Goal: Obtain resource: Download file/media

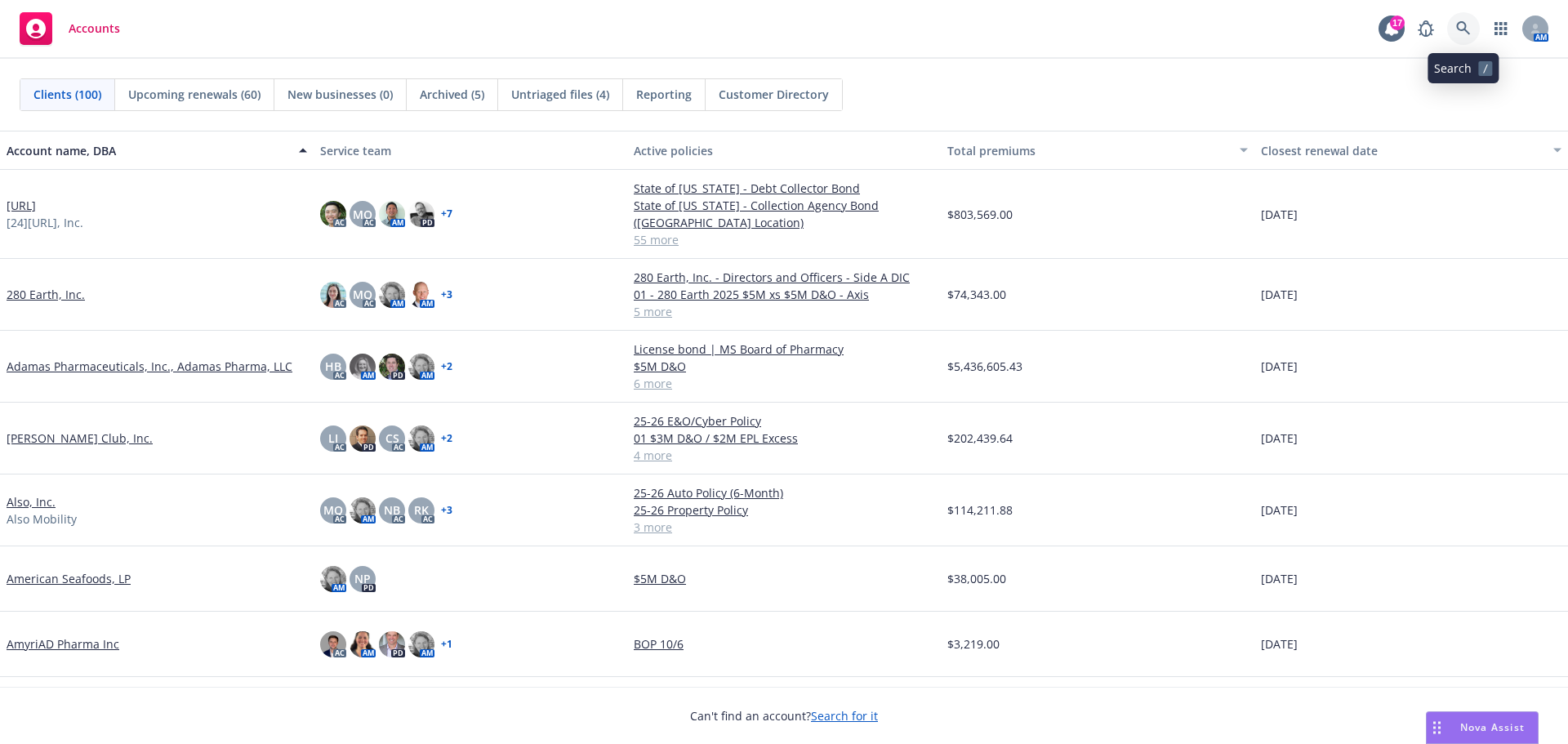
click at [1463, 27] on icon at bounding box center [1463, 29] width 15 height 15
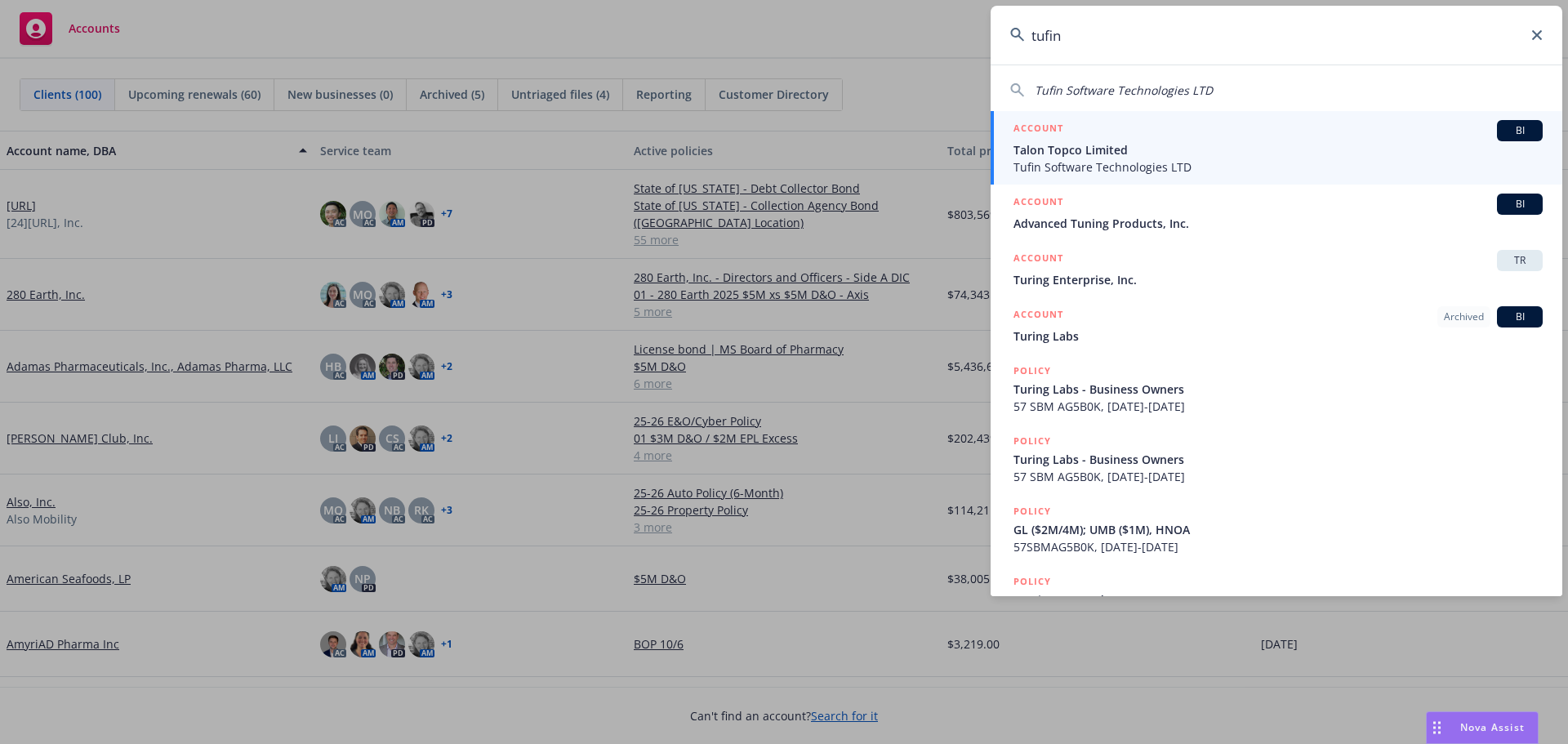
type input "tufin"
click at [1519, 131] on span "BI" at bounding box center [1520, 131] width 33 height 15
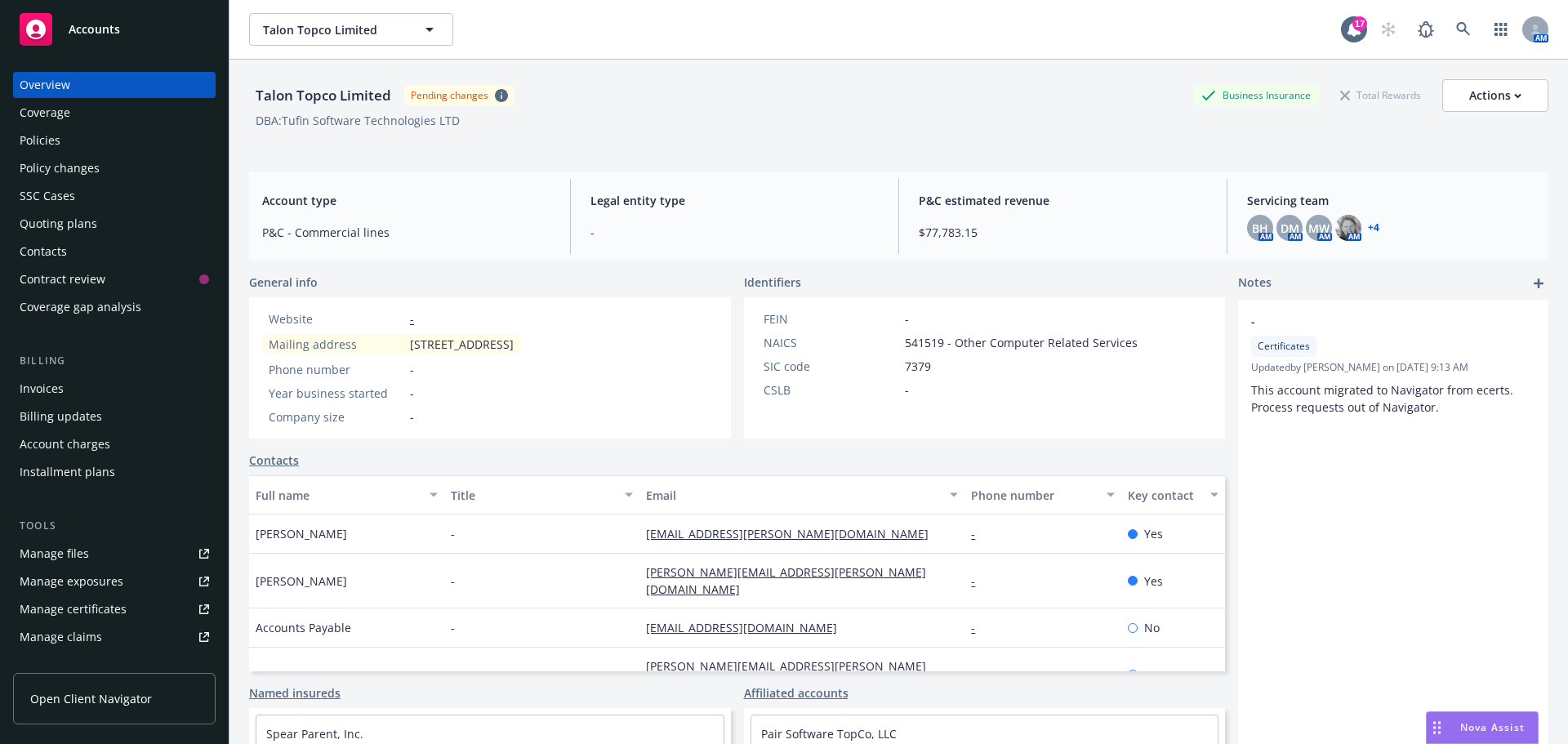
click at [35, 137] on div "Policies" at bounding box center [40, 141] width 41 height 26
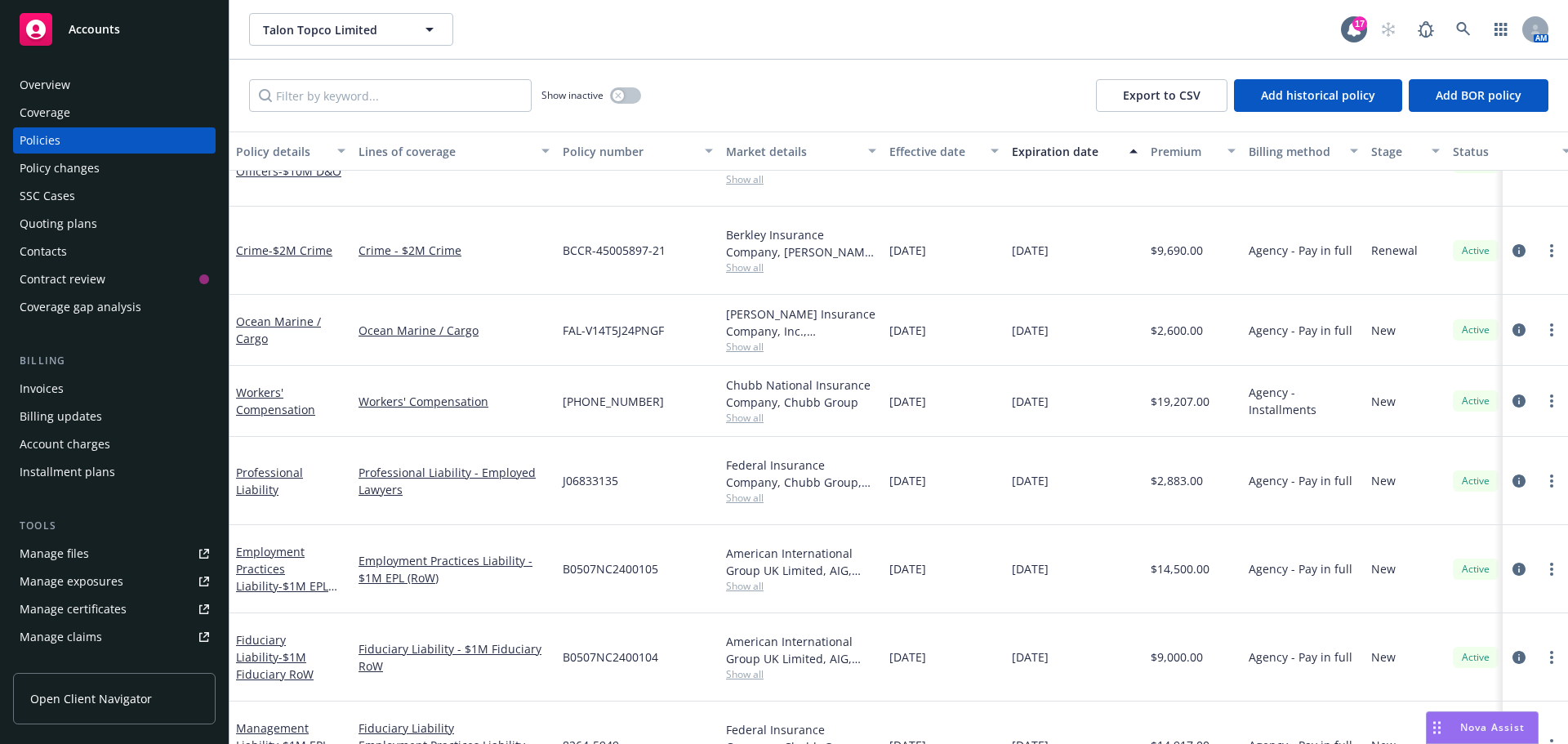
scroll to position [81, 0]
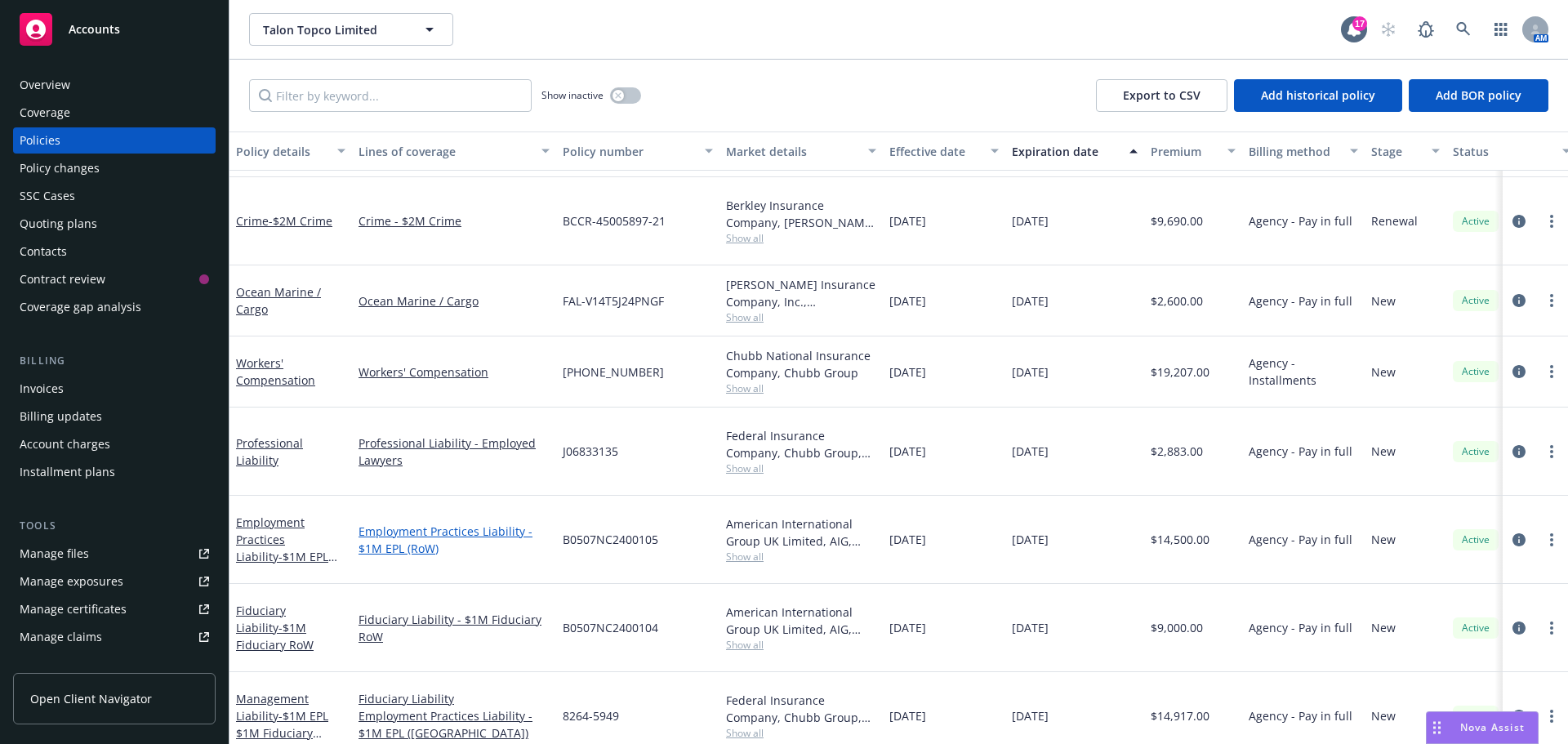
click at [448, 523] on link "Employment Practices Liability - $1M EPL (RoW)" at bounding box center [454, 540] width 191 height 35
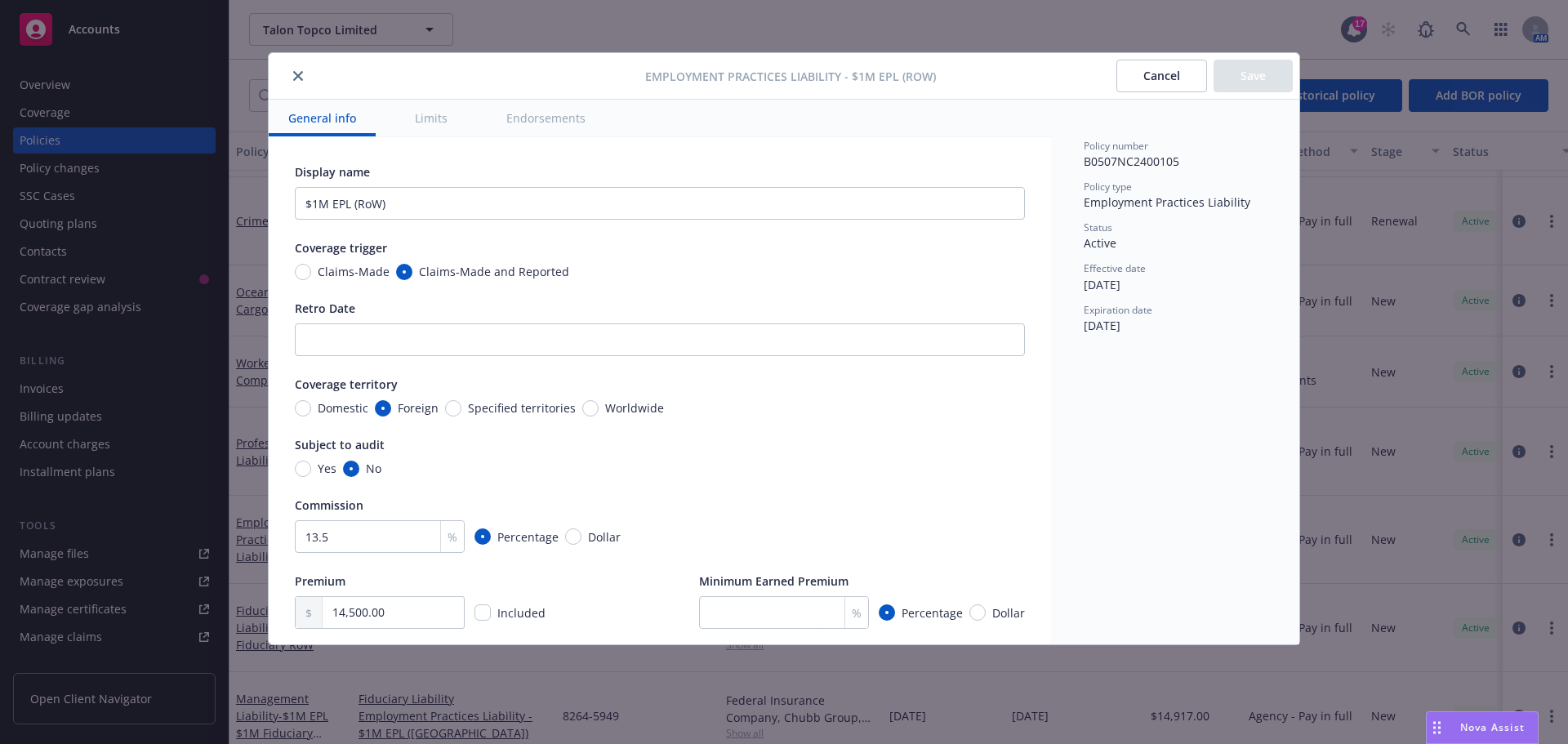
click at [1153, 78] on button "Cancel" at bounding box center [1162, 76] width 91 height 33
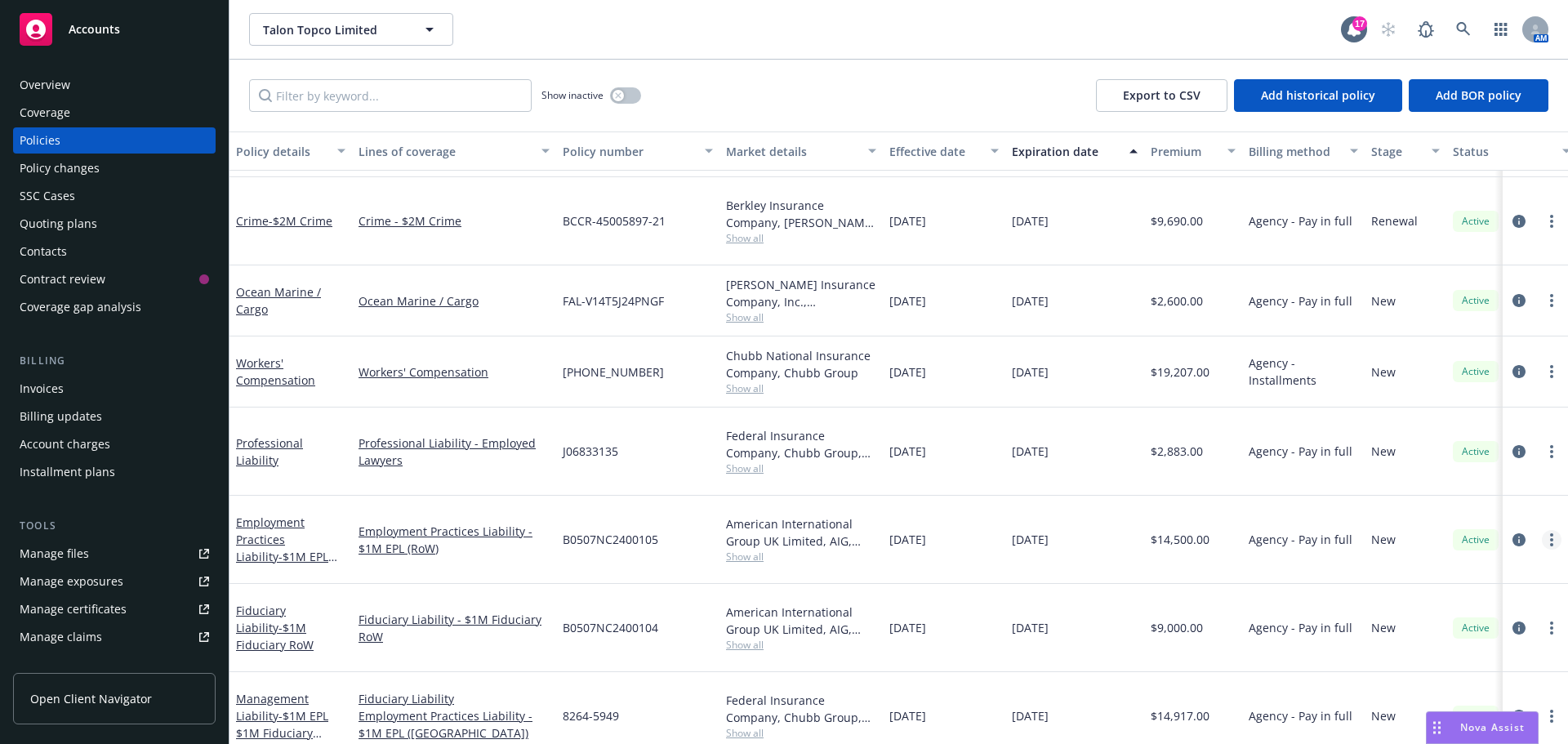
click at [1551, 543] on circle "more" at bounding box center [1552, 545] width 3 height 3
click at [1513, 533] on icon "circleInformation" at bounding box center [1519, 540] width 13 height 13
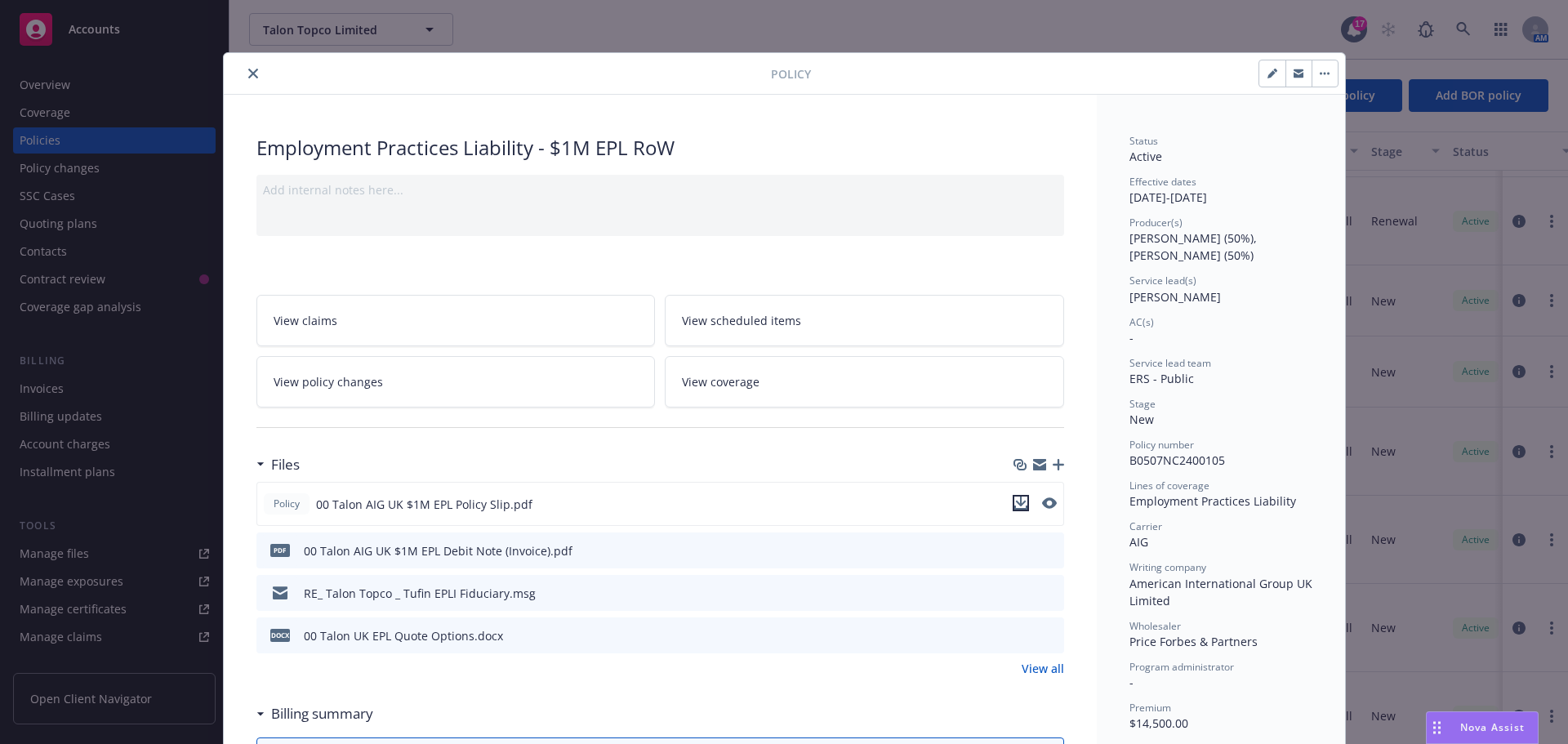
click at [1020, 503] on icon "download file" at bounding box center [1021, 503] width 13 height 13
click at [249, 68] on icon "close" at bounding box center [254, 73] width 10 height 10
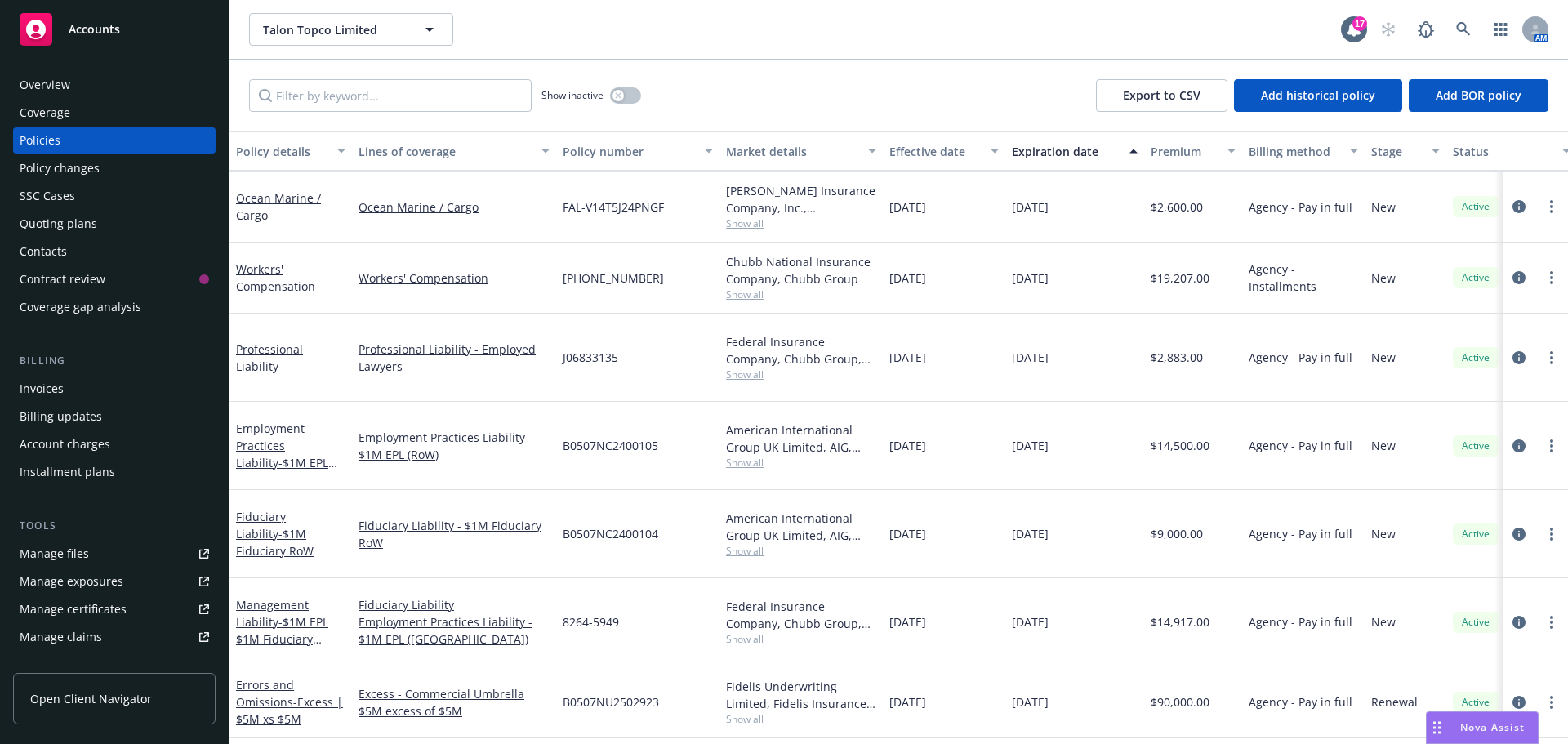
scroll to position [163, 0]
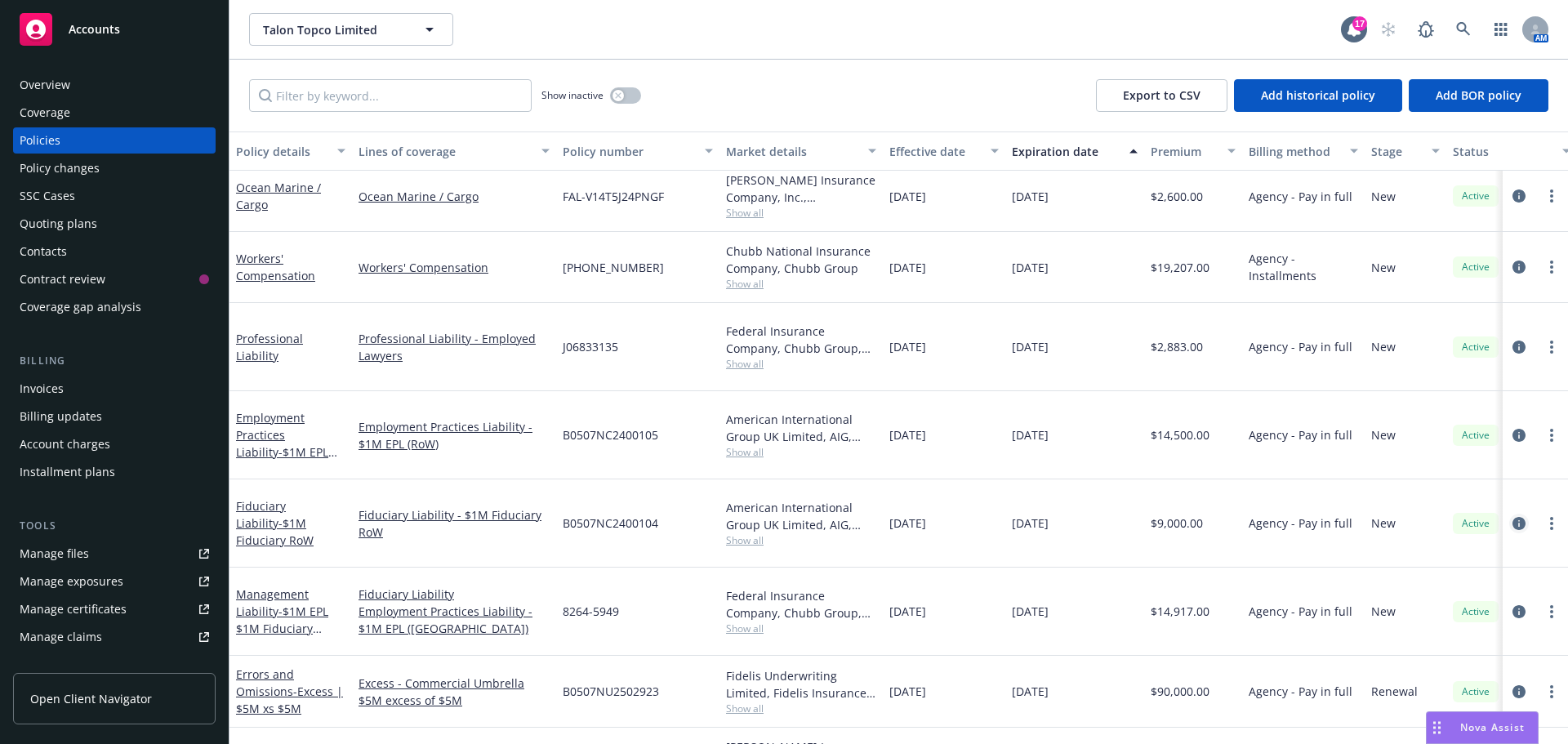
click at [1513, 517] on icon "circleInformation" at bounding box center [1519, 523] width 13 height 13
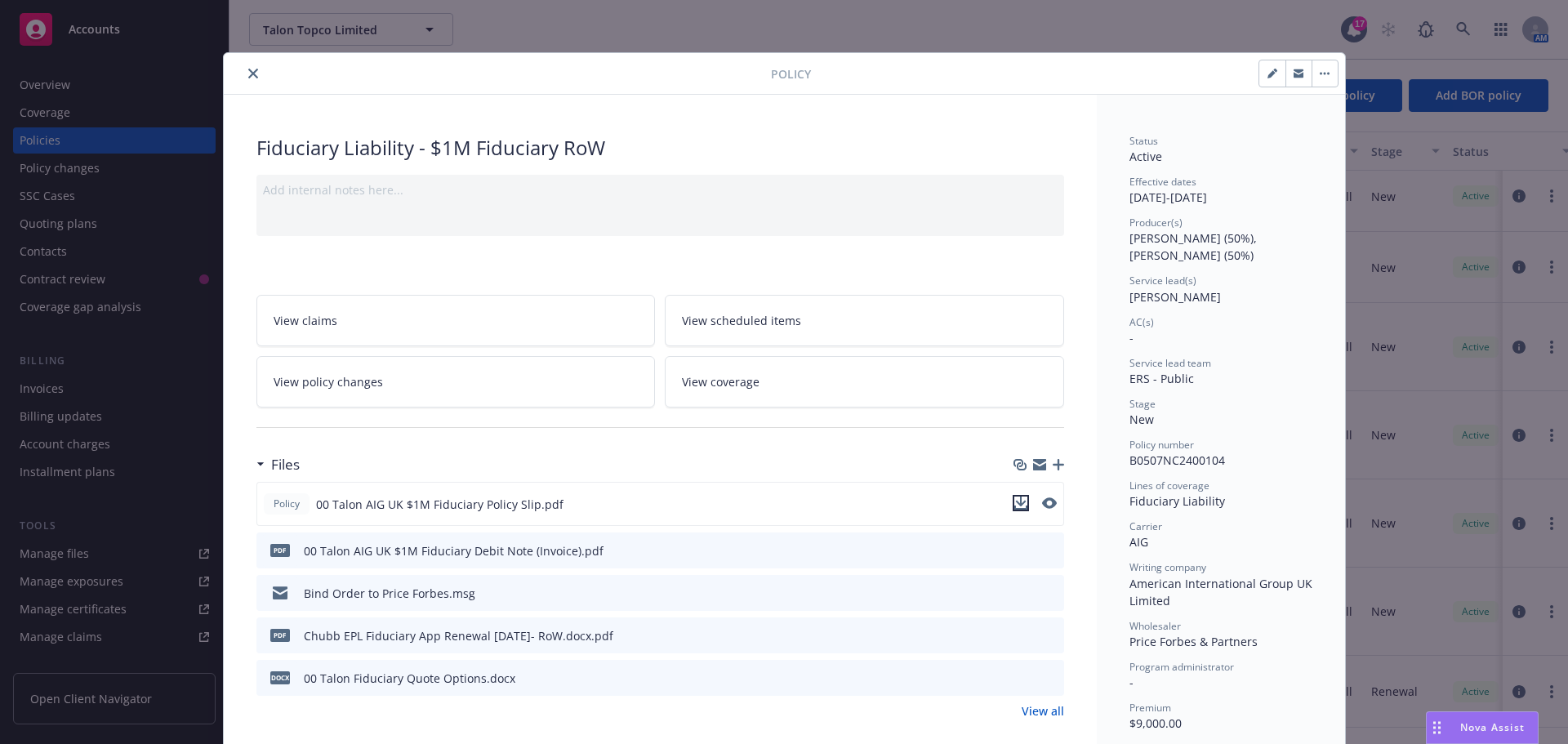
click at [1021, 504] on button "download file" at bounding box center [1021, 503] width 16 height 16
click at [248, 67] on button "close" at bounding box center [254, 73] width 20 height 20
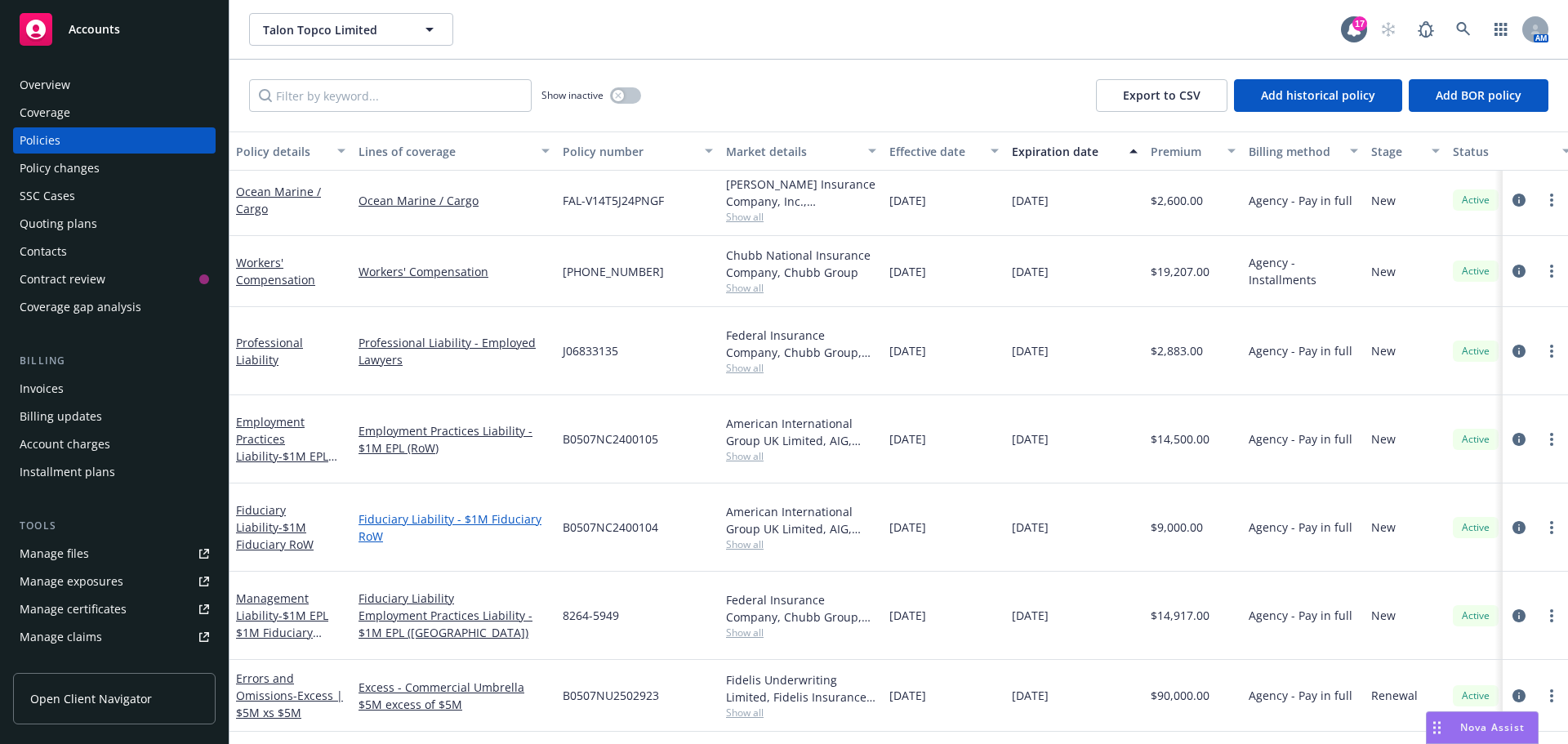
scroll to position [163, 0]
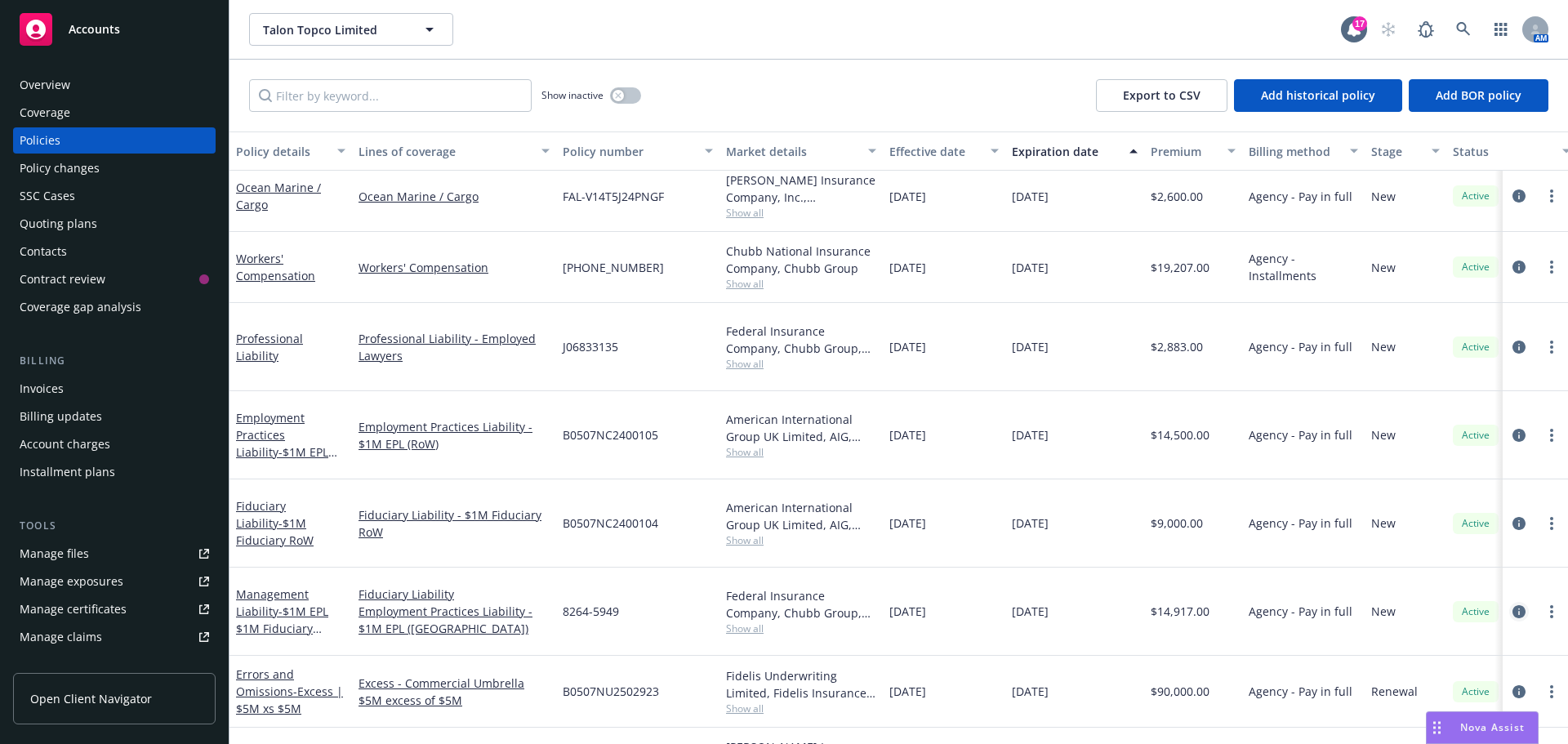
click at [1513, 605] on icon "circleInformation" at bounding box center [1519, 611] width 13 height 13
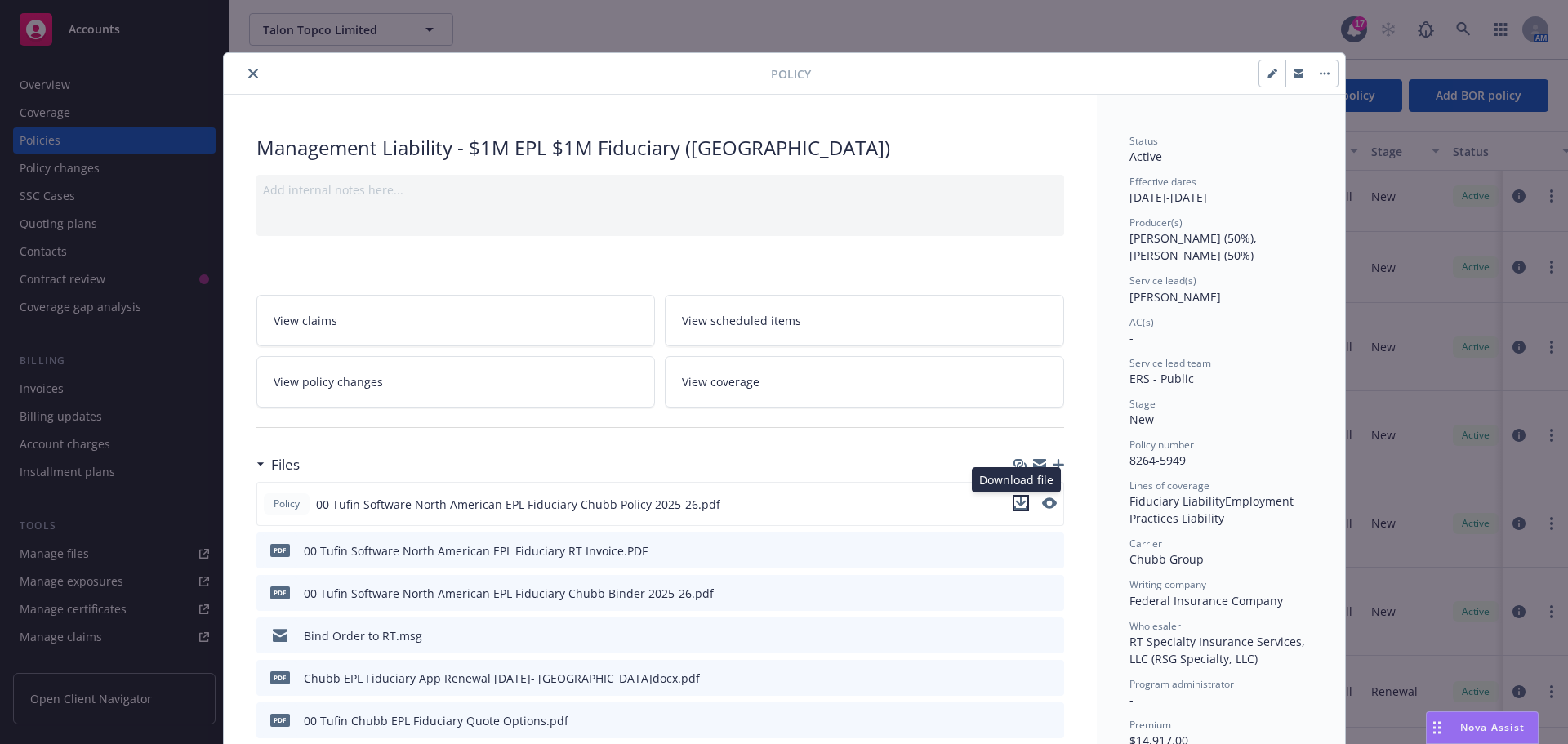
click at [1015, 505] on icon "download file" at bounding box center [1021, 503] width 13 height 13
click at [1015, 593] on icon "download file" at bounding box center [1022, 592] width 13 height 13
click at [249, 73] on icon "close" at bounding box center [254, 73] width 10 height 10
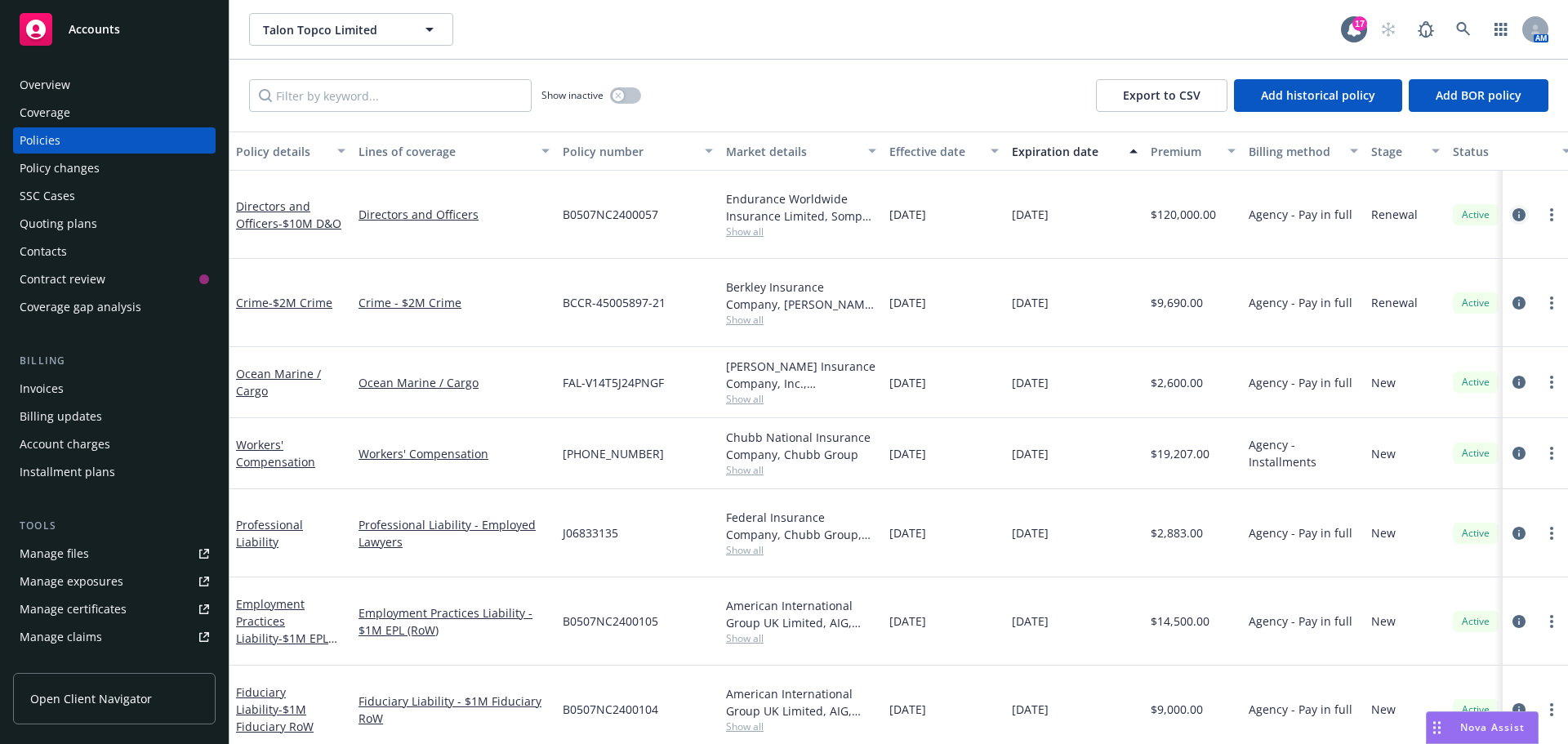
click at [1513, 208] on icon "circleInformation" at bounding box center [1519, 215] width 13 height 13
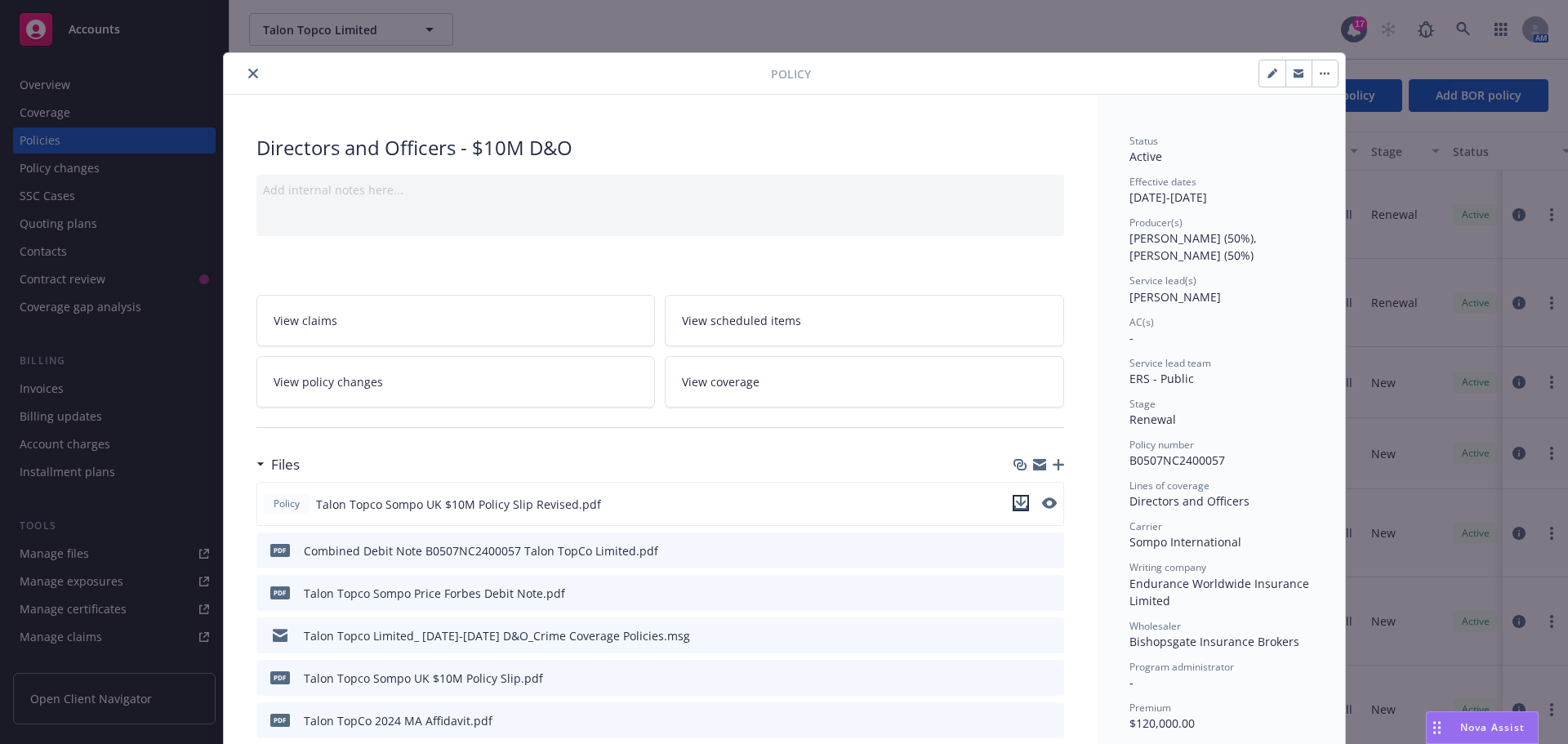
click at [1015, 500] on icon "download file" at bounding box center [1020, 501] width 11 height 10
click at [249, 76] on icon "close" at bounding box center [254, 73] width 10 height 10
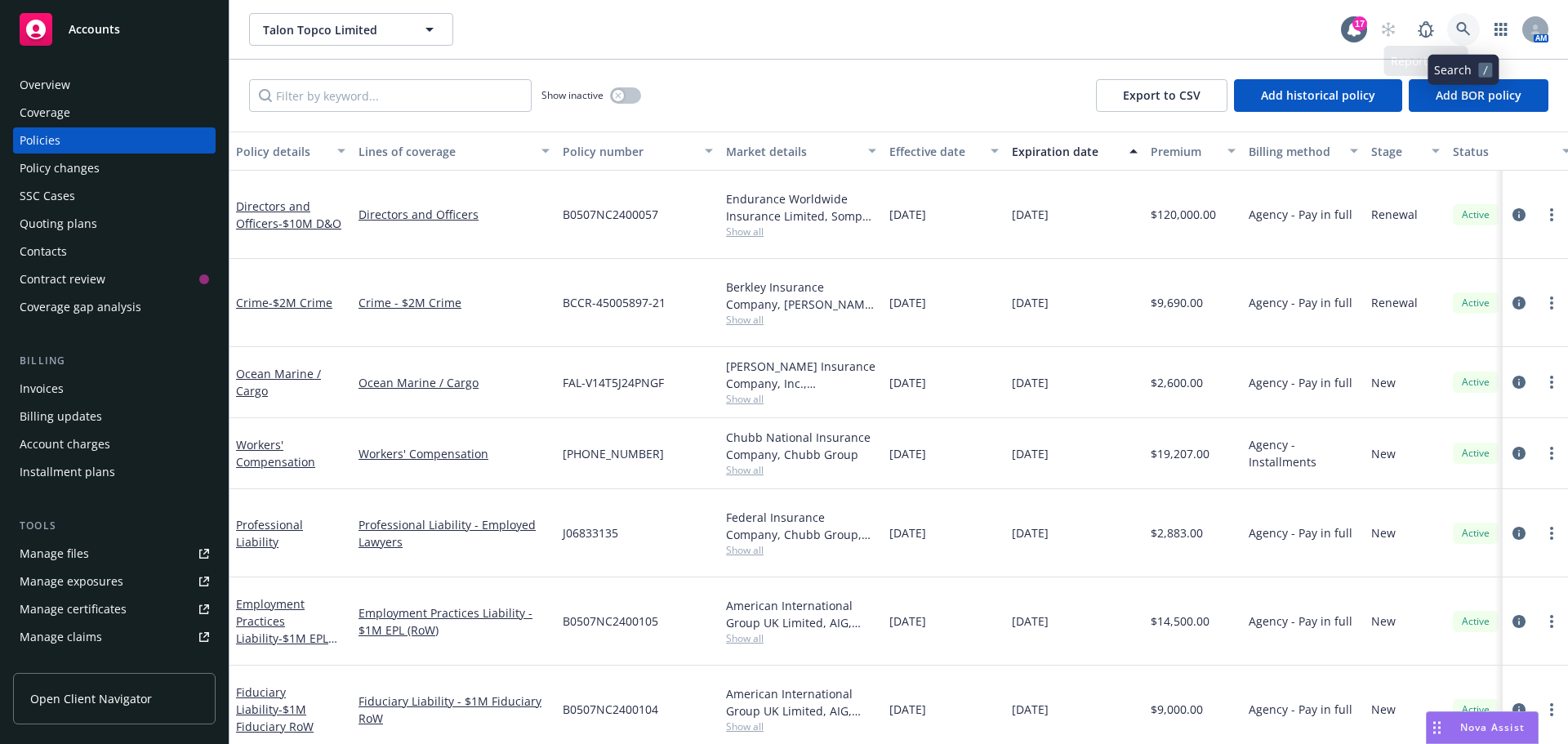
click at [1458, 26] on icon at bounding box center [1463, 29] width 14 height 14
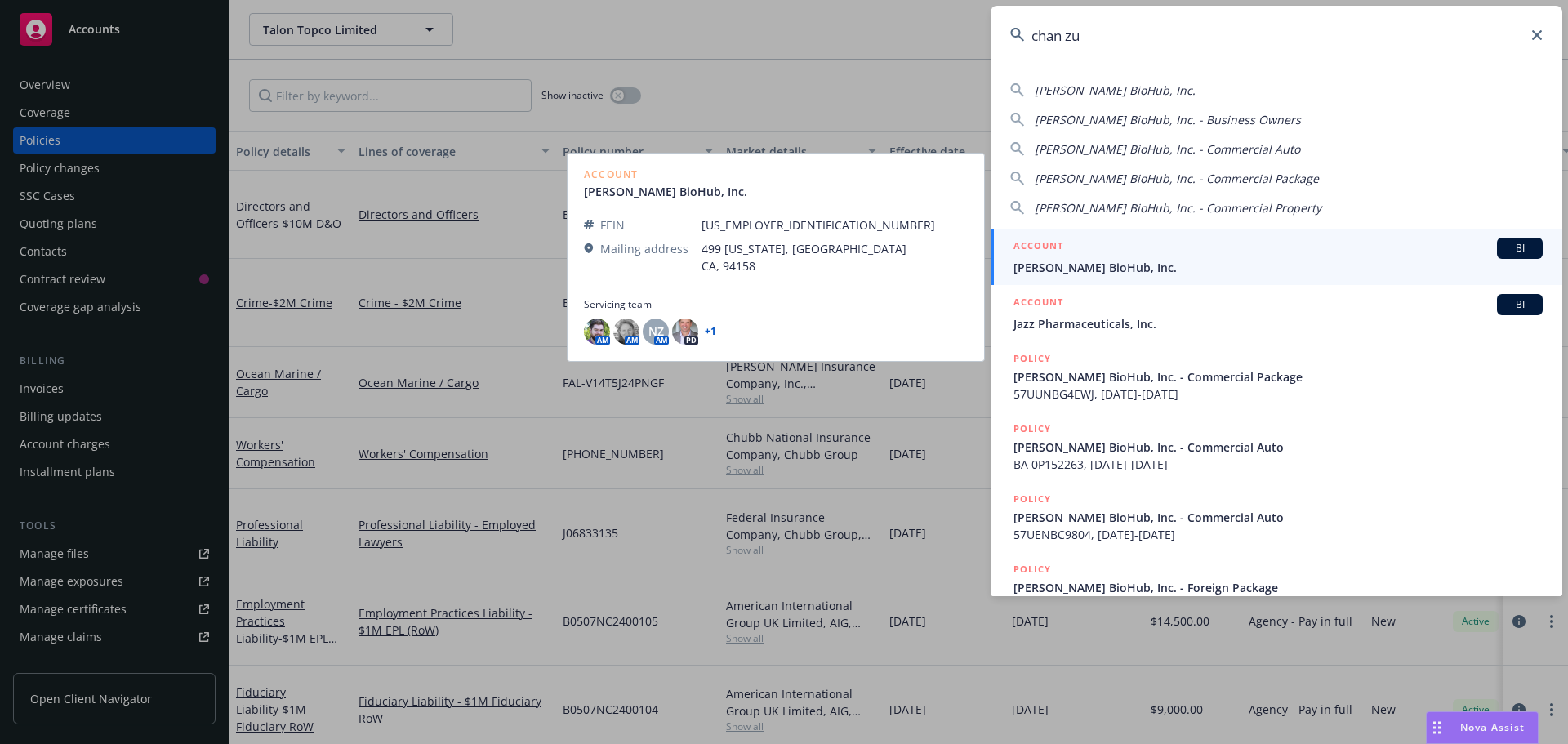
type input "chan zu"
click at [1516, 249] on span "BI" at bounding box center [1520, 249] width 33 height 15
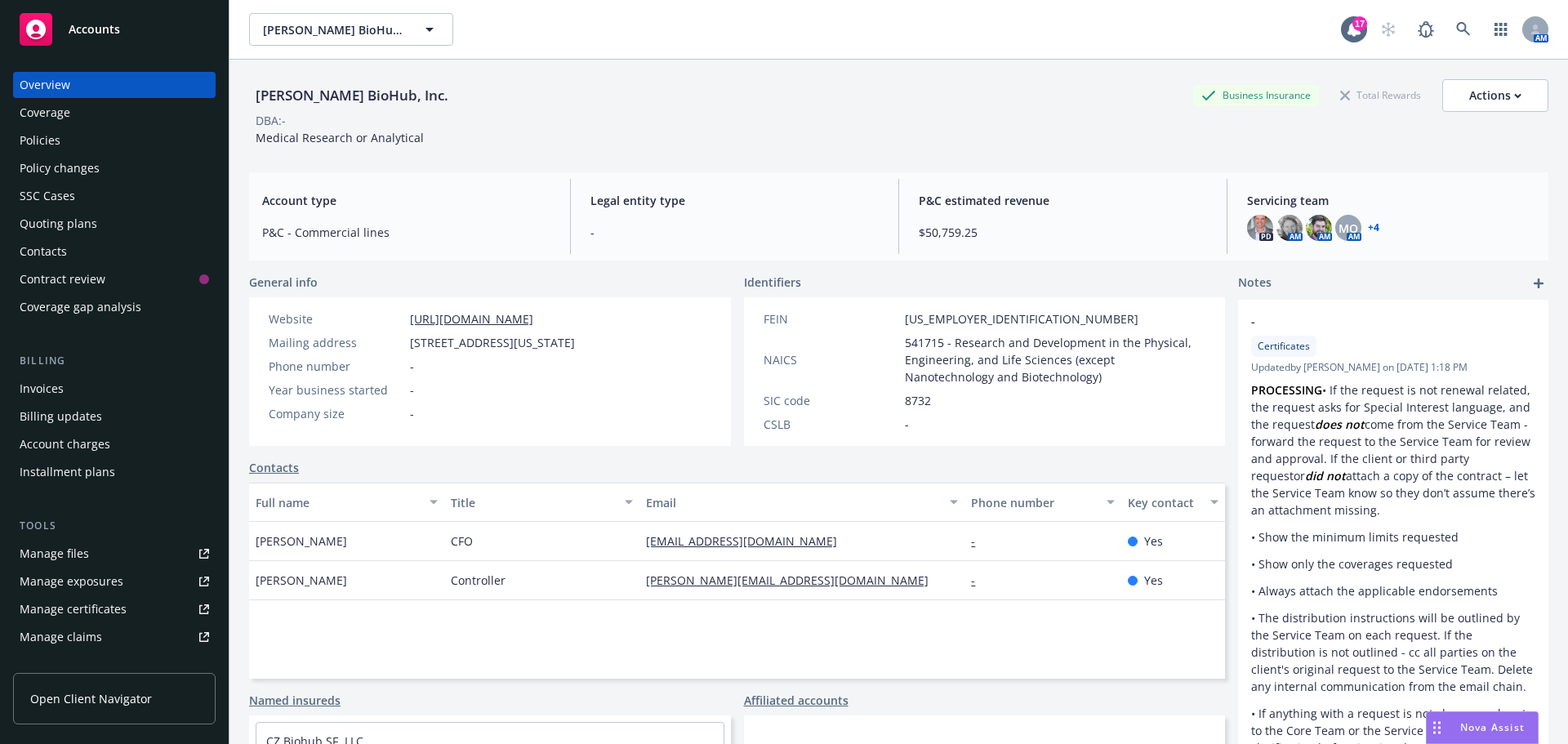
click at [1368, 229] on link "+ 4" at bounding box center [1374, 228] width 12 height 10
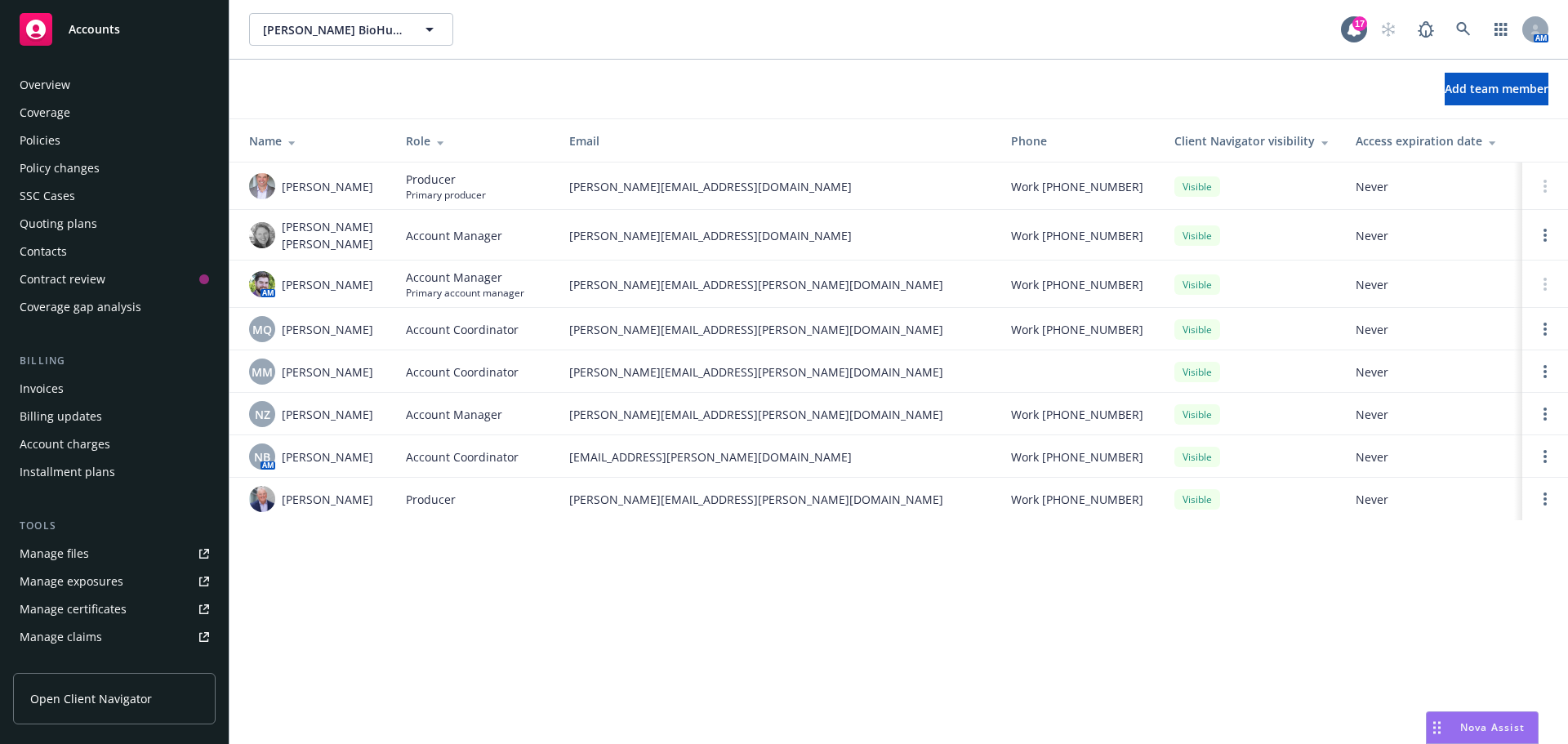
click at [42, 134] on div "Policies" at bounding box center [40, 141] width 41 height 26
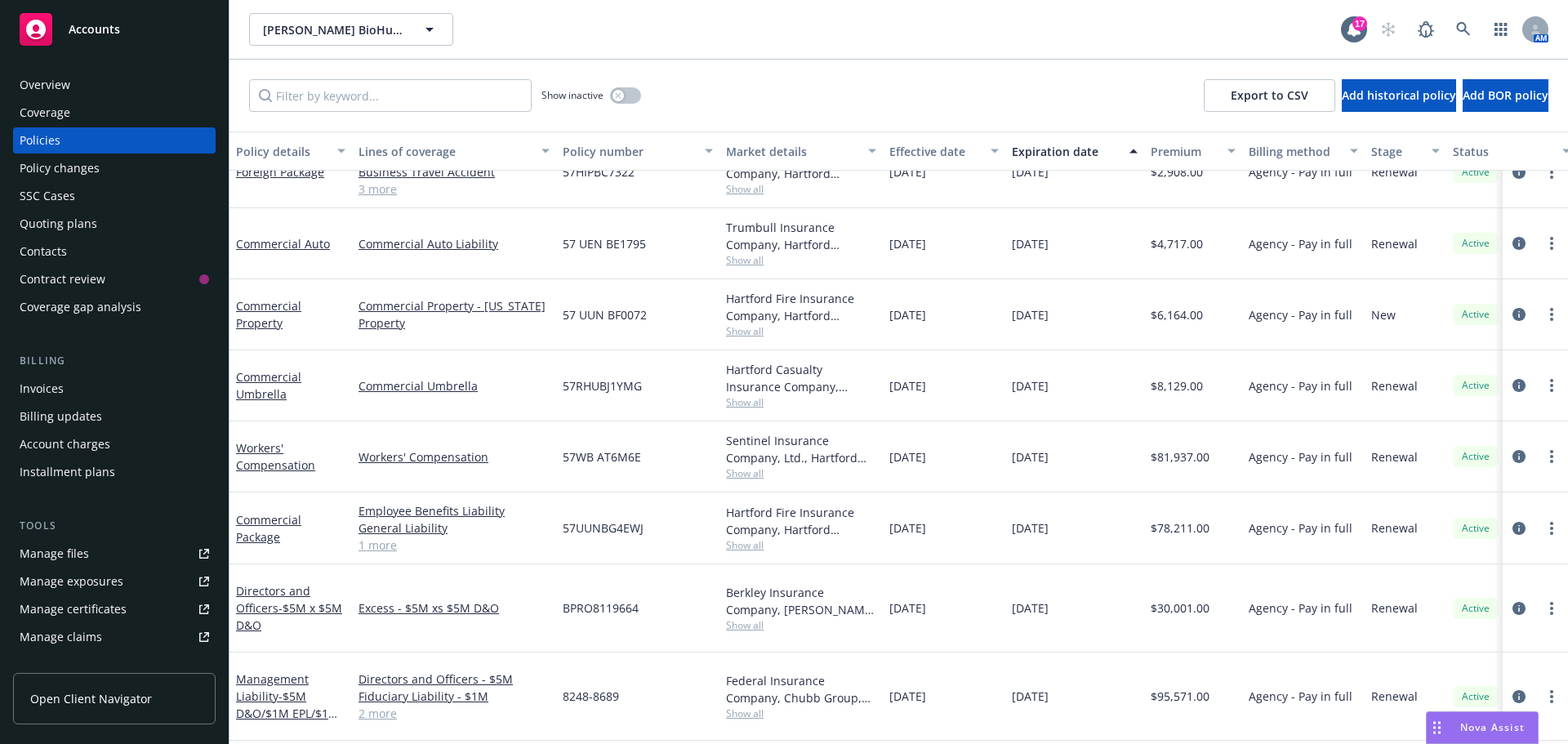
scroll to position [278, 0]
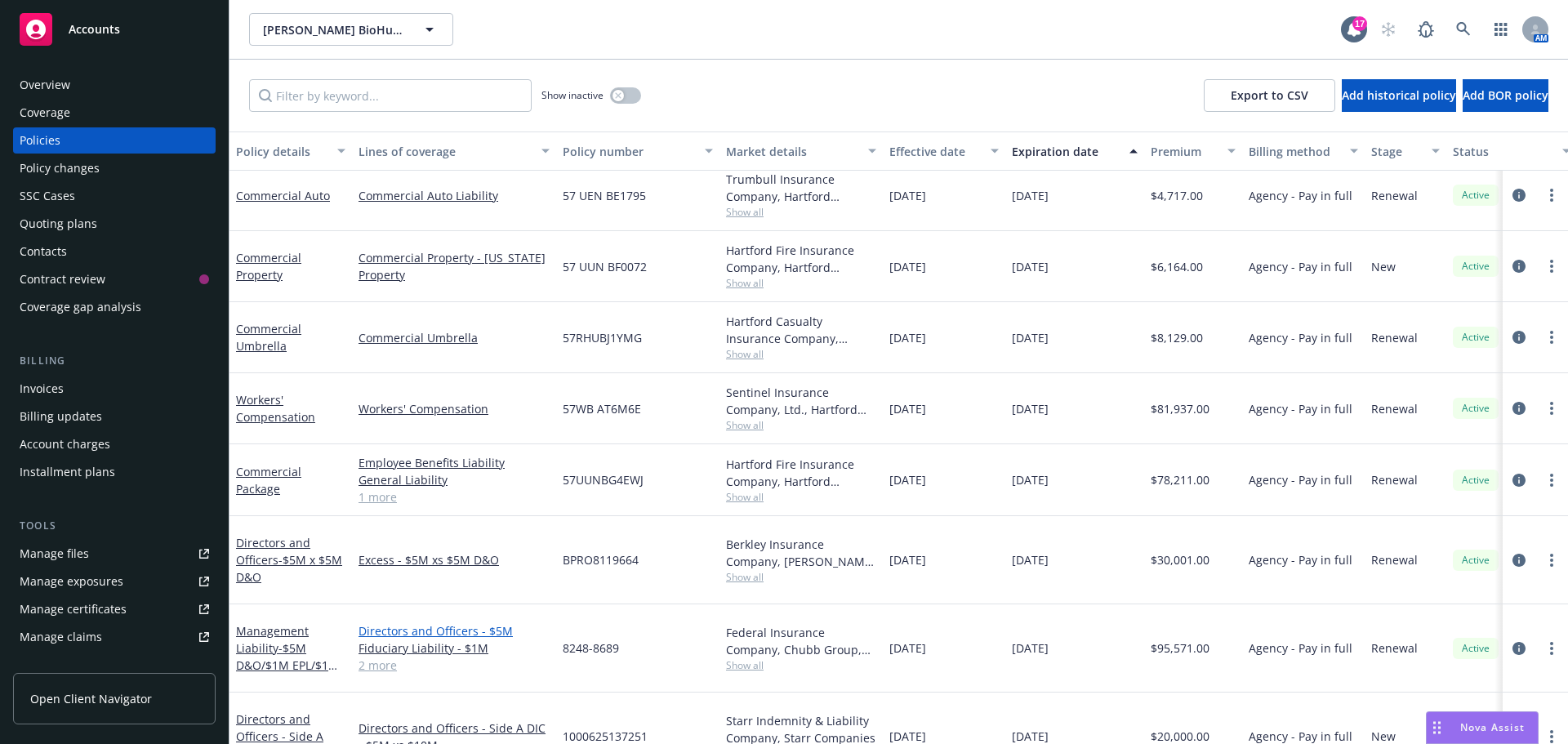
click at [426, 622] on link "Directors and Officers - $5M" at bounding box center [454, 630] width 191 height 17
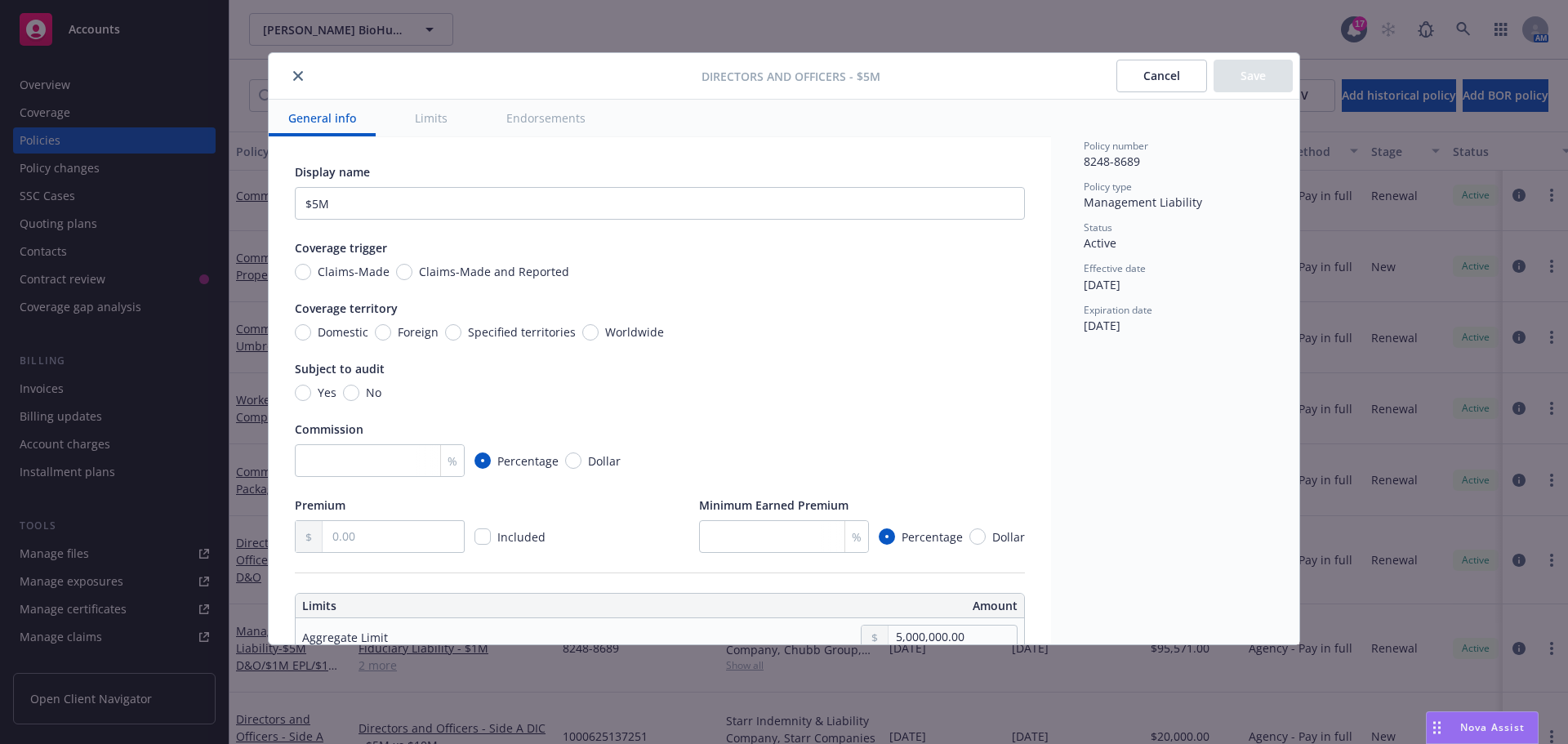
drag, startPoint x: 298, startPoint y: 73, endPoint x: 659, endPoint y: 238, distance: 396.9
click at [299, 73] on icon "close" at bounding box center [298, 76] width 10 height 10
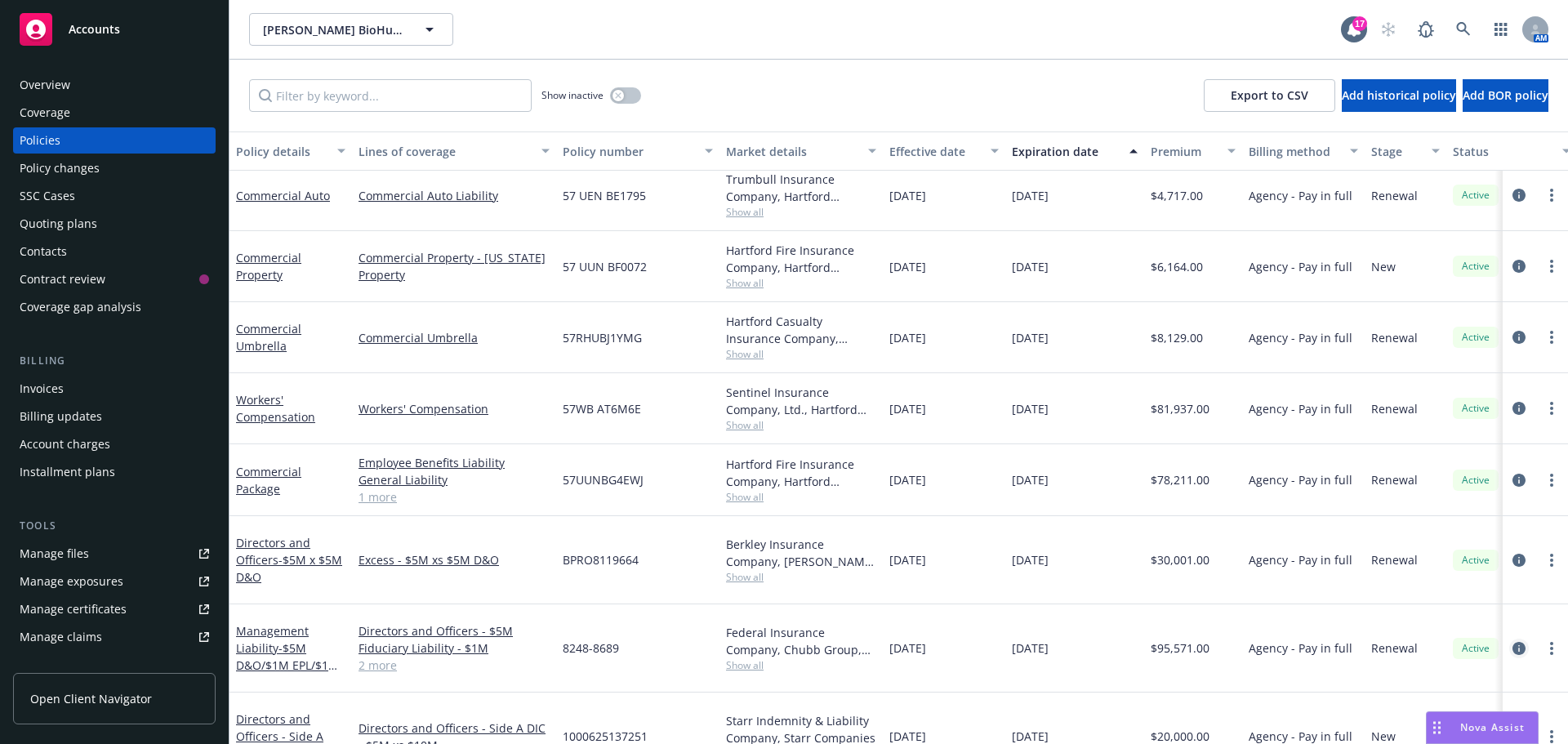
click at [1513, 642] on icon "circleInformation" at bounding box center [1519, 649] width 13 height 13
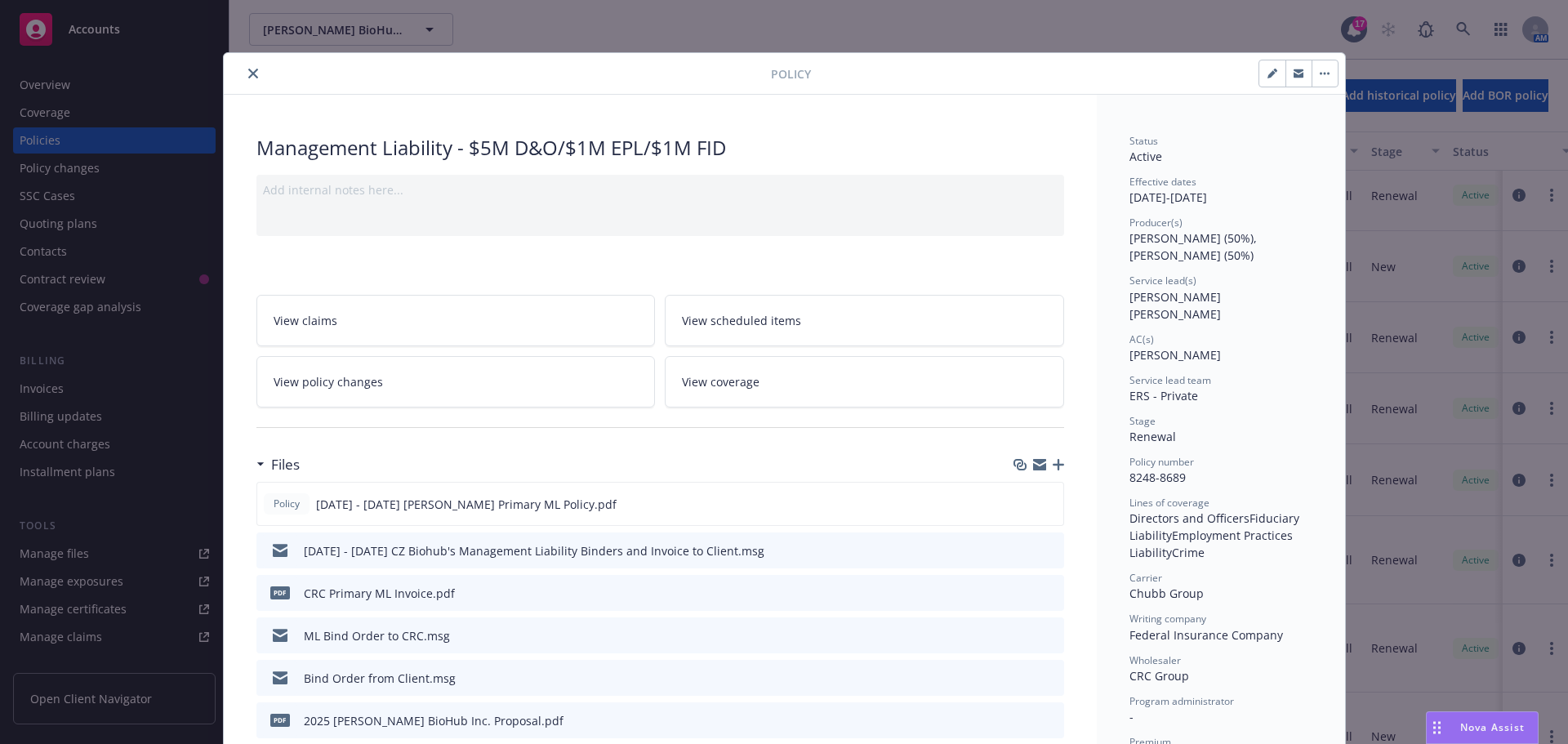
click at [1015, 635] on icon "download file" at bounding box center [1022, 635] width 13 height 13
click at [249, 72] on icon "close" at bounding box center [254, 73] width 10 height 10
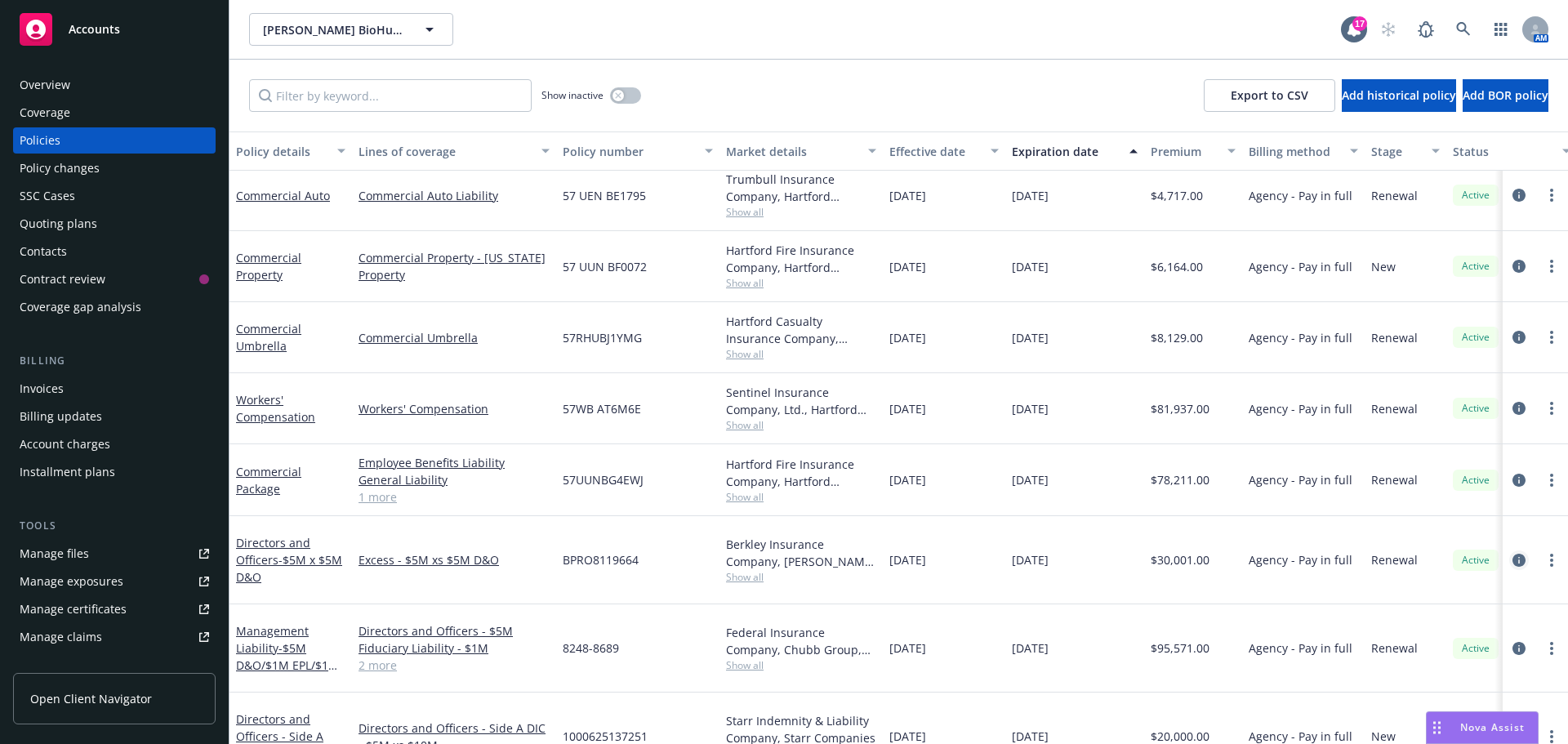
click at [1513, 553] on icon "circleInformation" at bounding box center [1519, 560] width 13 height 13
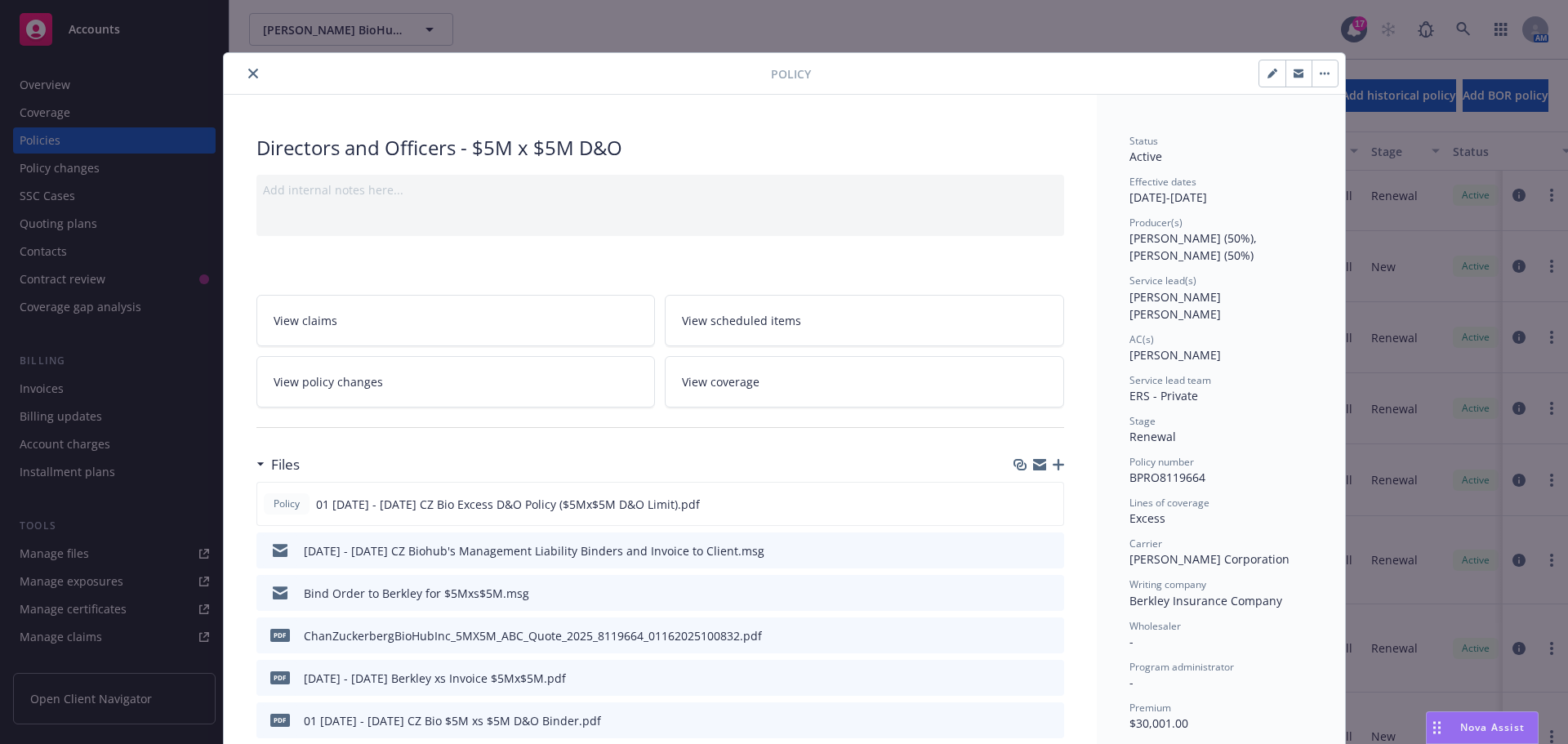
drag, startPoint x: 247, startPoint y: 68, endPoint x: 293, endPoint y: 122, distance: 70.9
click at [249, 68] on icon "close" at bounding box center [254, 73] width 10 height 10
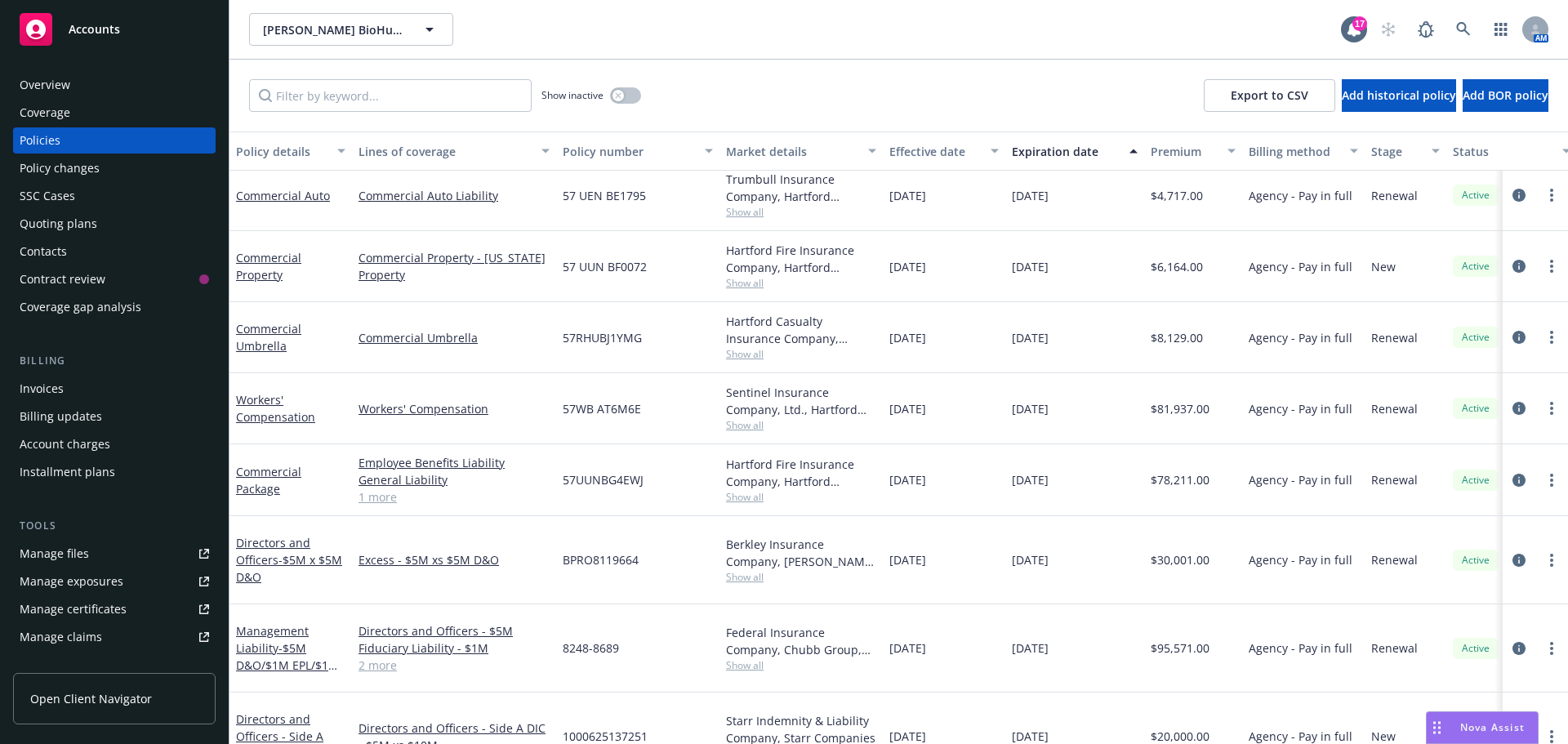
click at [1513, 730] on icon "circleInformation" at bounding box center [1519, 737] width 13 height 13
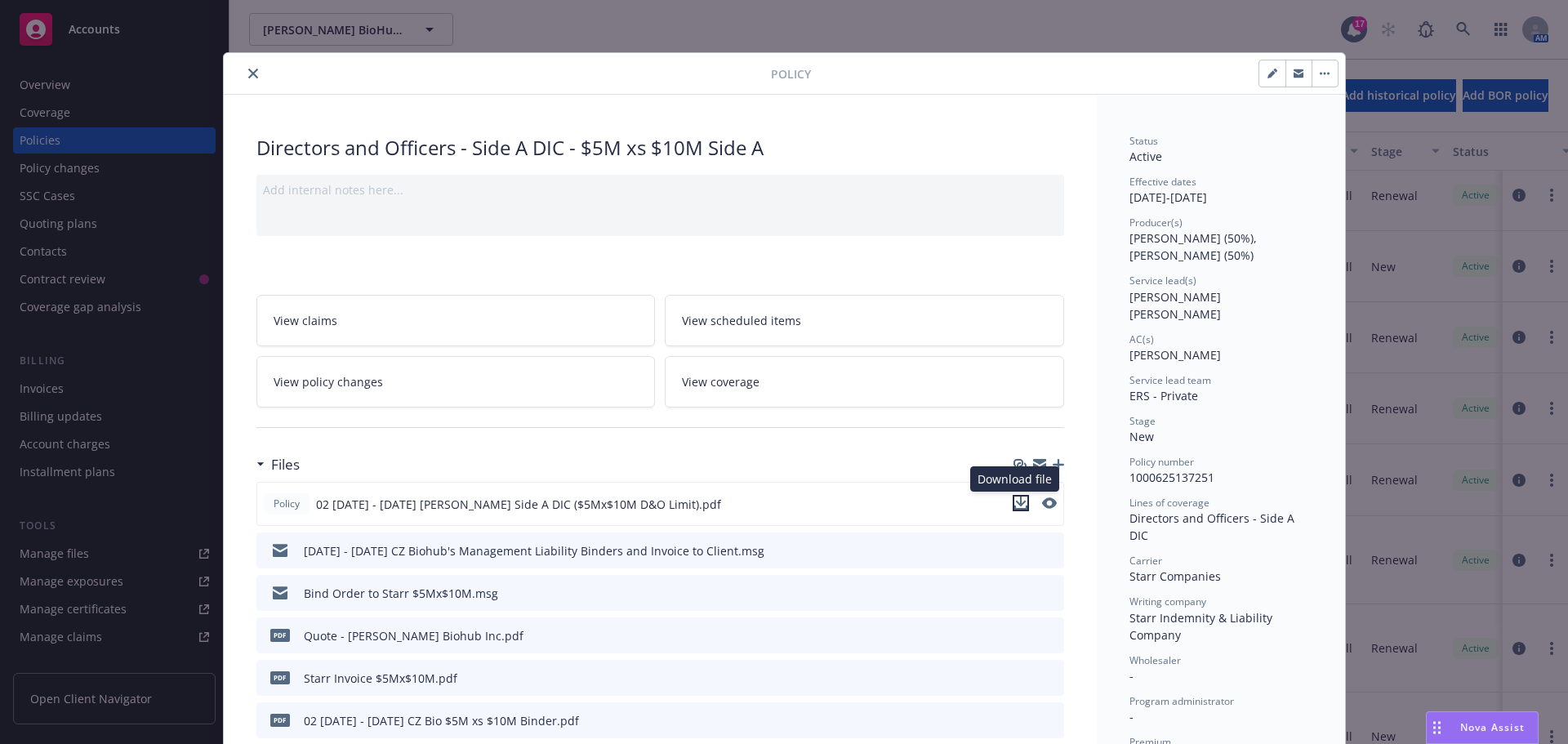
click at [1017, 503] on icon "download file" at bounding box center [1020, 501] width 11 height 10
click at [1015, 589] on icon "download file" at bounding box center [1022, 592] width 13 height 13
click at [249, 72] on icon "close" at bounding box center [254, 73] width 10 height 10
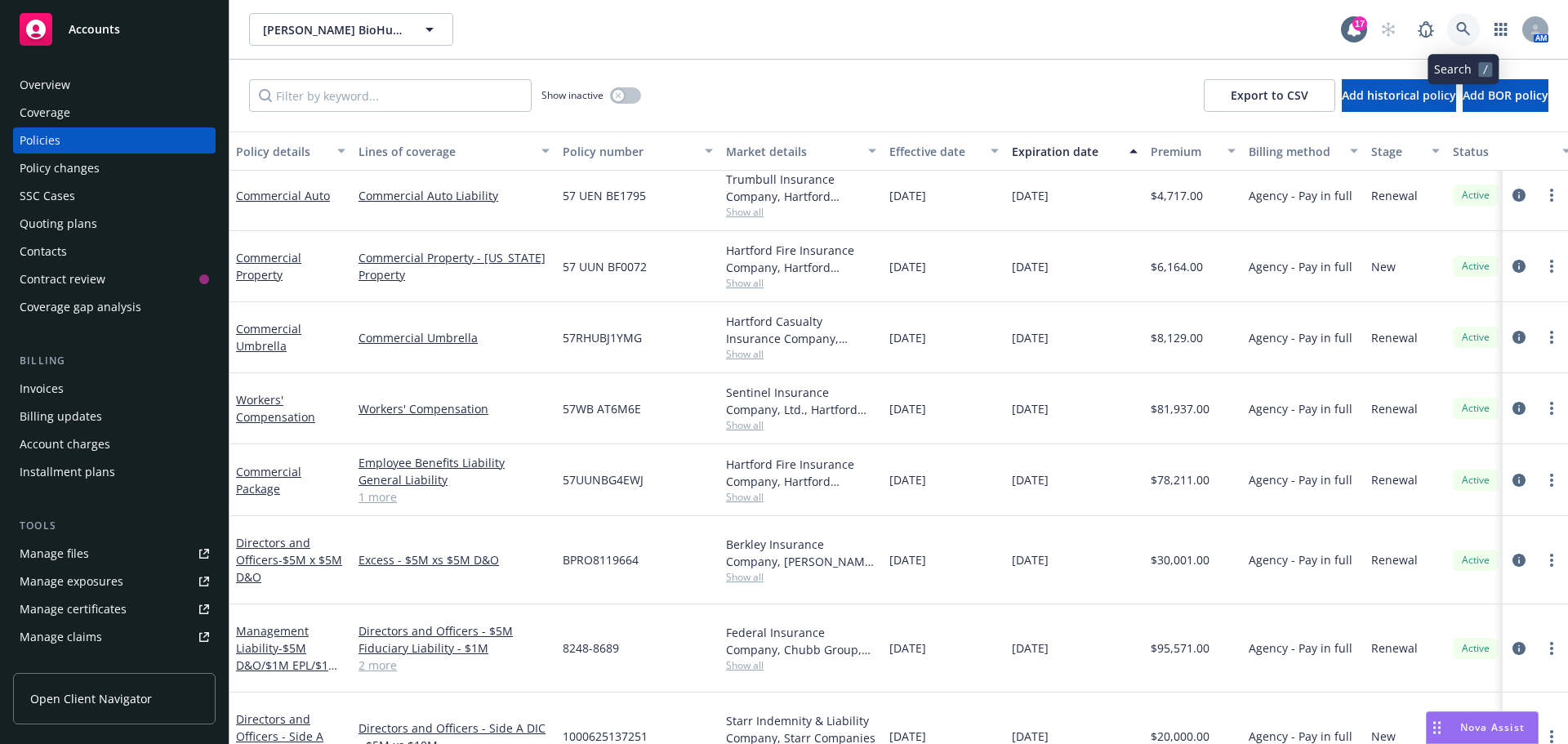
click at [1464, 28] on icon at bounding box center [1463, 30] width 15 height 15
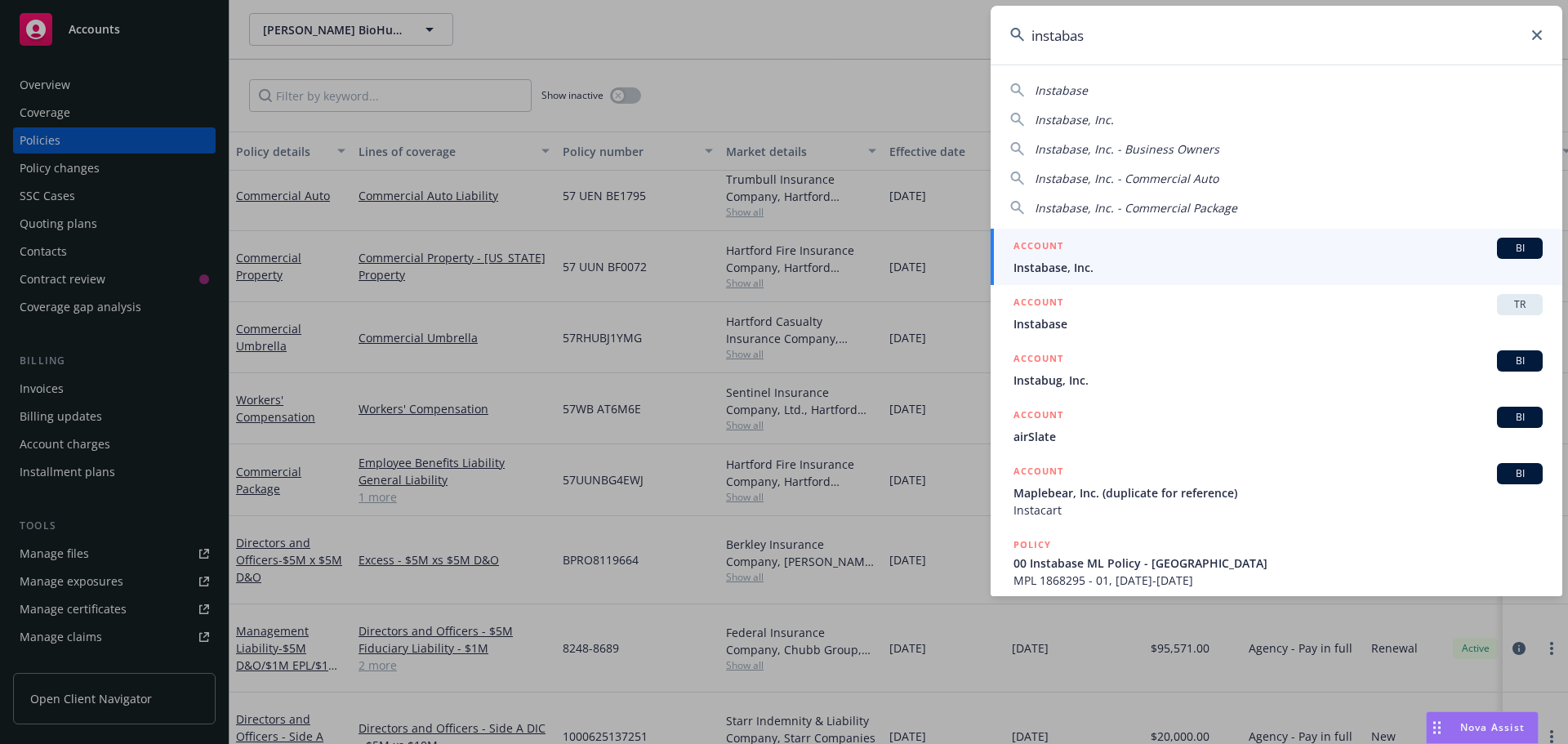
type input "instabas"
click at [1507, 248] on span "BI" at bounding box center [1520, 249] width 33 height 15
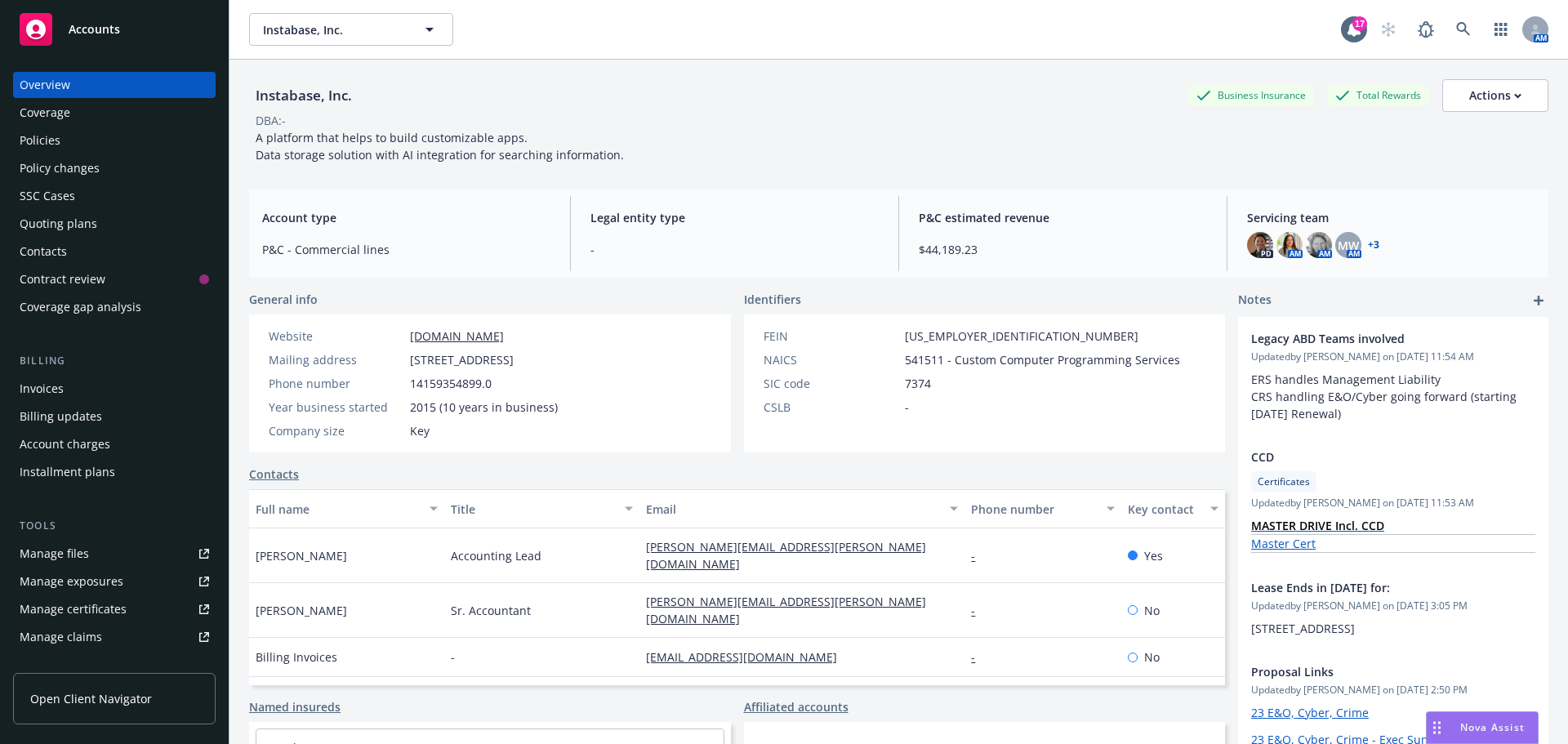
click at [1368, 244] on link "+ 3" at bounding box center [1374, 245] width 12 height 10
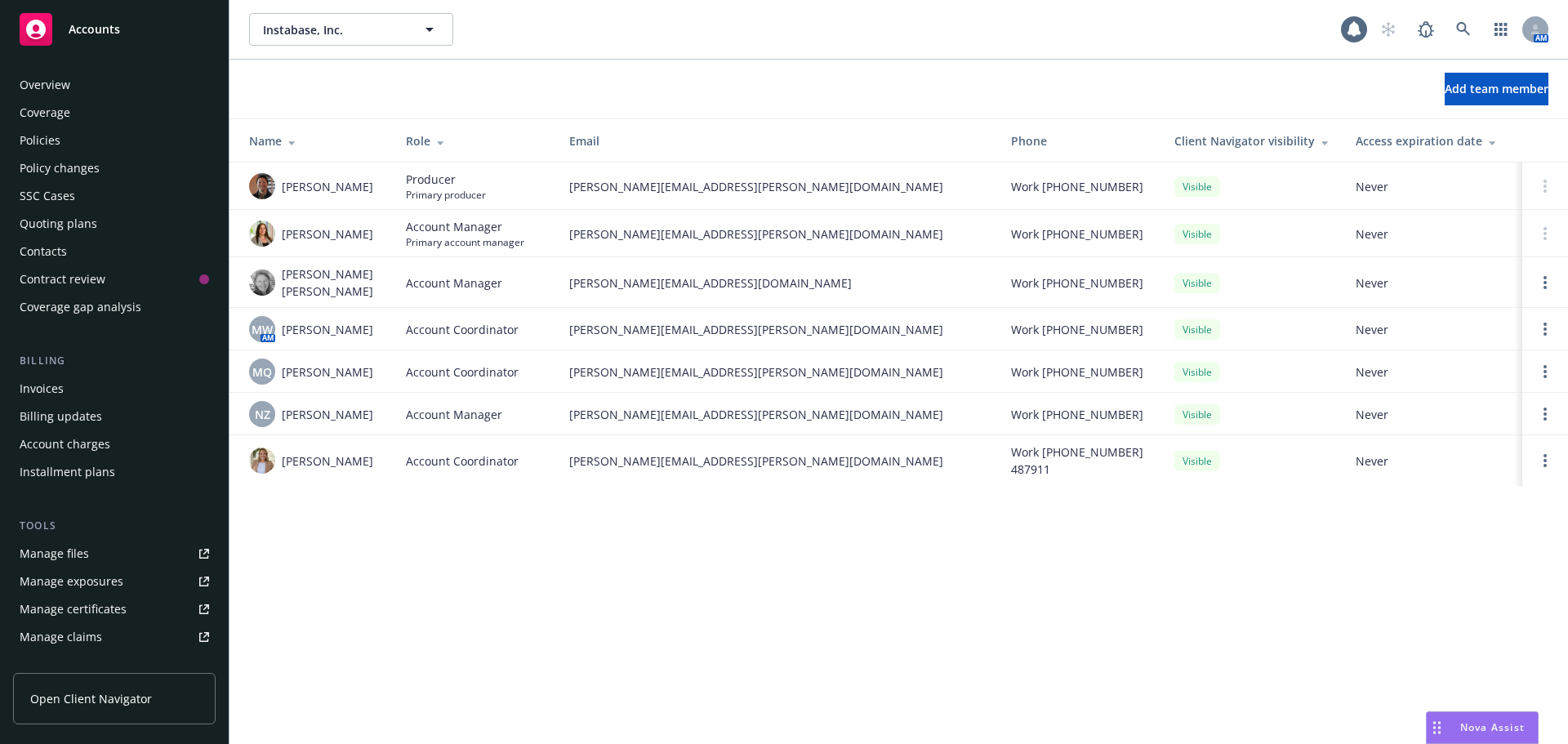
scroll to position [320, 0]
